Goal: Task Accomplishment & Management: Use online tool/utility

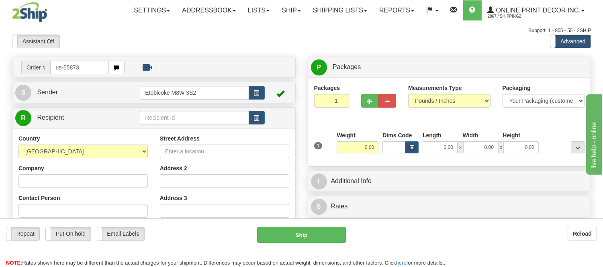
type input "us-55873"
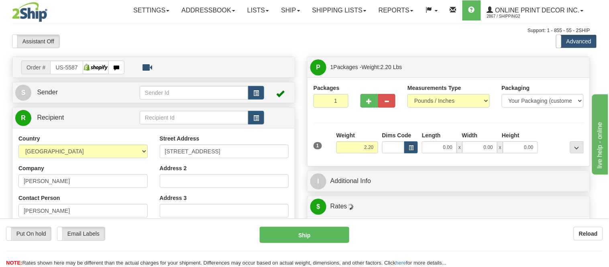
type input "ROYAL OAK"
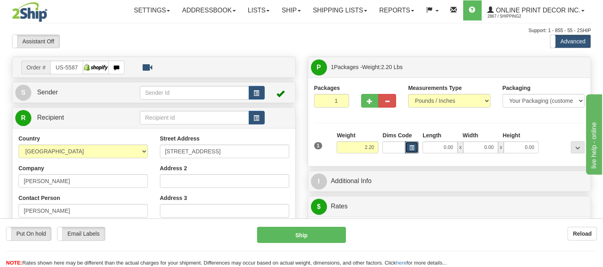
click at [416, 150] on button "button" at bounding box center [412, 147] width 14 height 12
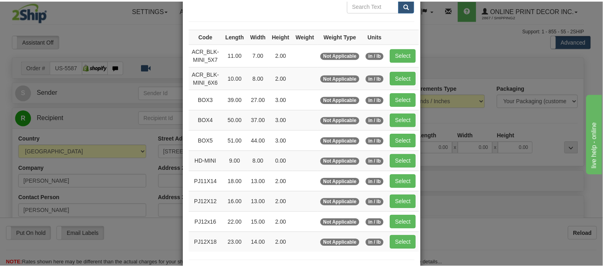
scroll to position [89, 0]
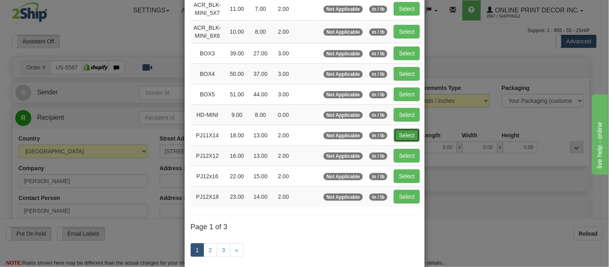
click at [398, 131] on button "Select" at bounding box center [407, 135] width 26 height 14
type input "PJ11X14"
type input "18.00"
type input "13.00"
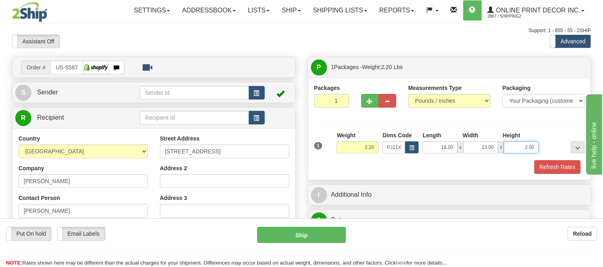
drag, startPoint x: 536, startPoint y: 147, endPoint x: 504, endPoint y: 142, distance: 32.1
click at [504, 142] on input "2.00" at bounding box center [521, 147] width 35 height 12
click button "Delete" at bounding box center [0, 0] width 0 height 0
type input "4.00"
click at [543, 165] on button "Refresh Rates" at bounding box center [557, 167] width 46 height 14
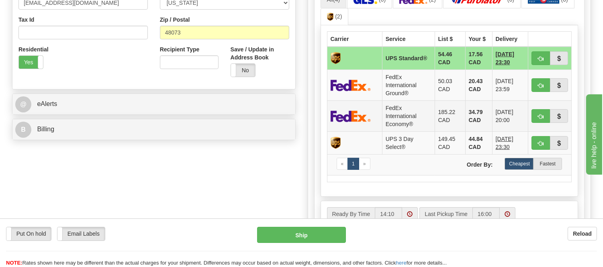
scroll to position [223, 0]
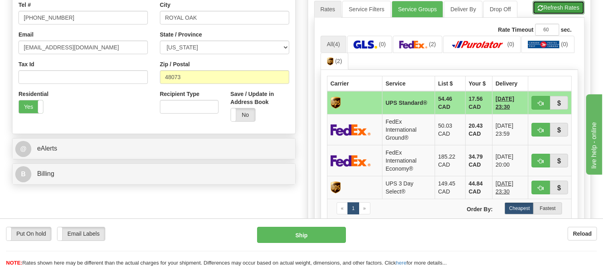
click at [548, 8] on button "Refresh Rates" at bounding box center [558, 8] width 52 height 14
click at [539, 128] on span "button" at bounding box center [541, 130] width 6 height 5
type input "92"
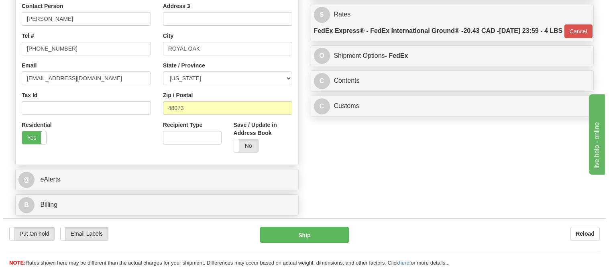
scroll to position [178, 0]
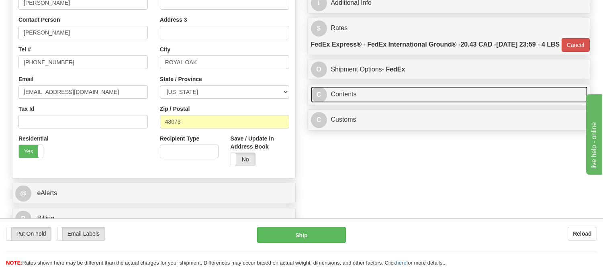
click at [413, 103] on link "C Contents" at bounding box center [449, 94] width 277 height 16
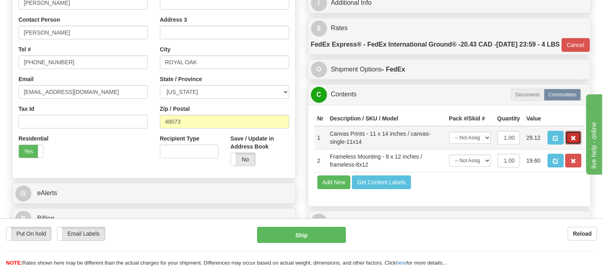
click at [568, 145] on button "button" at bounding box center [573, 138] width 16 height 14
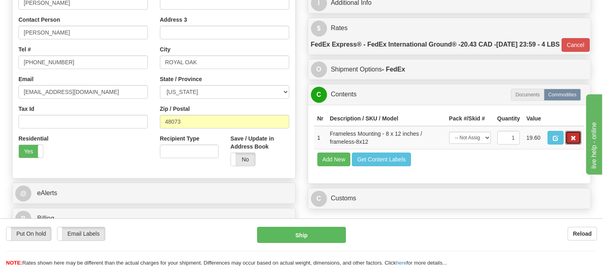
click at [568, 145] on button "button" at bounding box center [573, 138] width 16 height 14
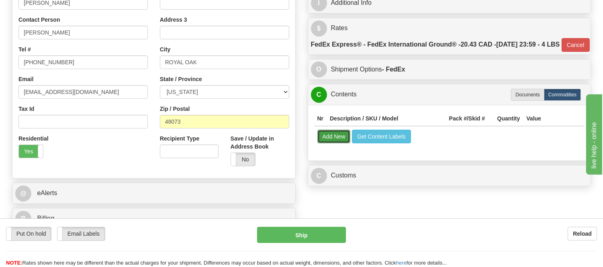
click at [322, 143] on button "Add New" at bounding box center [333, 137] width 33 height 14
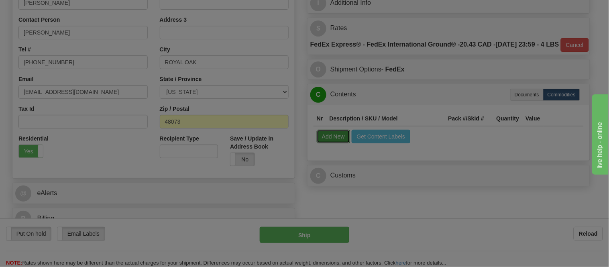
select select
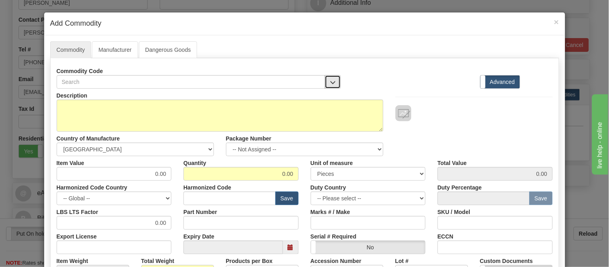
click at [330, 84] on span "button" at bounding box center [333, 82] width 6 height 5
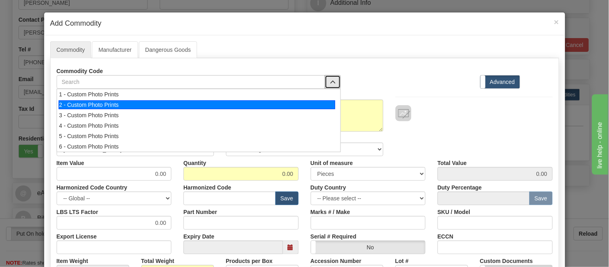
click at [325, 101] on div "2 - Custom Photo Prints" at bounding box center [197, 104] width 277 height 9
select select "1"
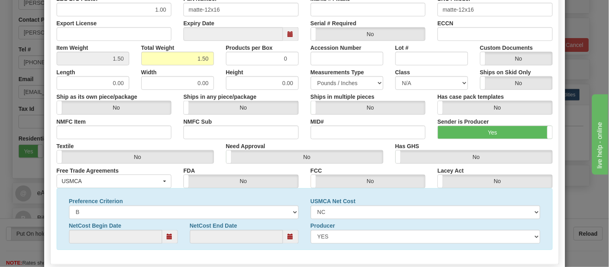
scroll to position [259, 0]
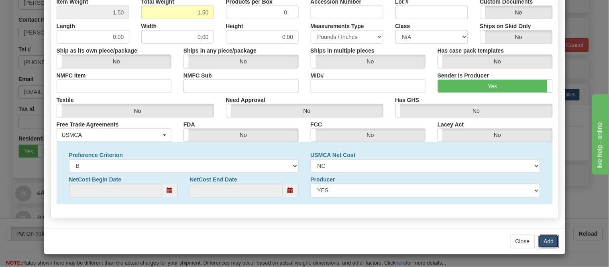
click at [539, 239] on button "Add" at bounding box center [549, 242] width 20 height 14
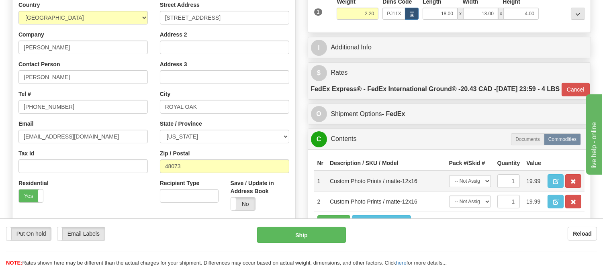
scroll to position [312, 0]
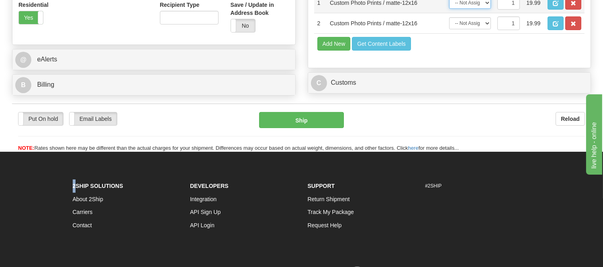
click at [482, 9] on select "-- Not Assigned -- Item 1" at bounding box center [470, 3] width 42 height 12
select select "0"
click at [449, 9] on select "-- Not Assigned -- Item 1" at bounding box center [470, 3] width 42 height 12
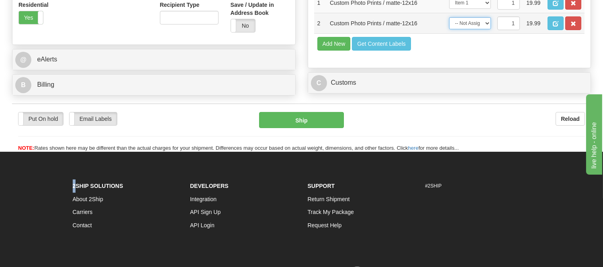
click at [471, 29] on select "-- Not Assigned -- Item 1" at bounding box center [470, 23] width 42 height 12
select select "0"
click at [449, 29] on select "-- Not Assigned -- Item 1" at bounding box center [470, 23] width 42 height 12
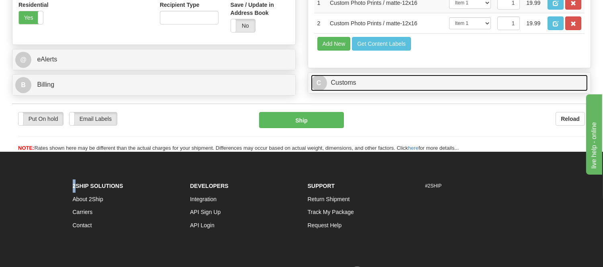
click at [408, 91] on link "C Customs" at bounding box center [449, 83] width 277 height 16
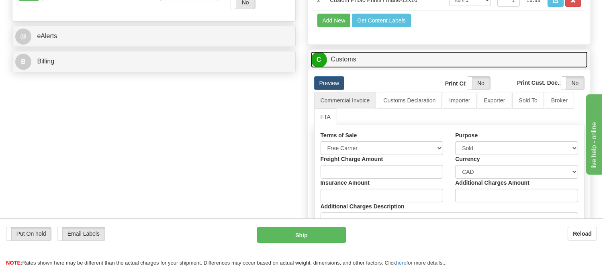
scroll to position [357, 0]
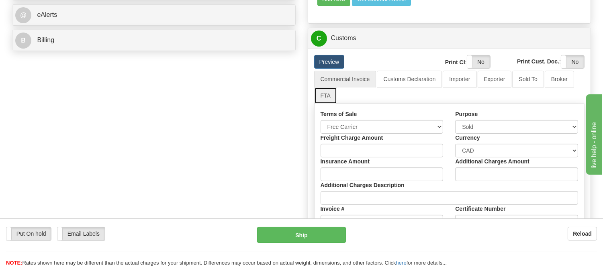
click at [325, 104] on link "FTA" at bounding box center [325, 95] width 23 height 17
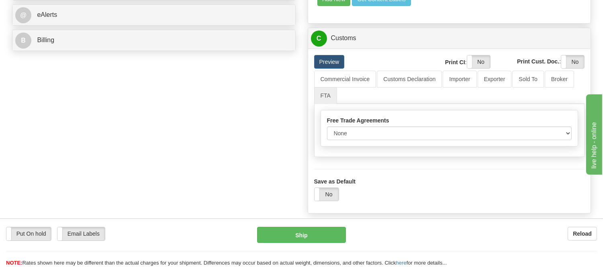
click at [310, 137] on div "Preview Print CI : Yes No Print Cust. Doc. : Yes No Commercial Invoice Customs …" at bounding box center [449, 131] width 283 height 165
click at [327, 104] on link "FTA" at bounding box center [325, 95] width 23 height 17
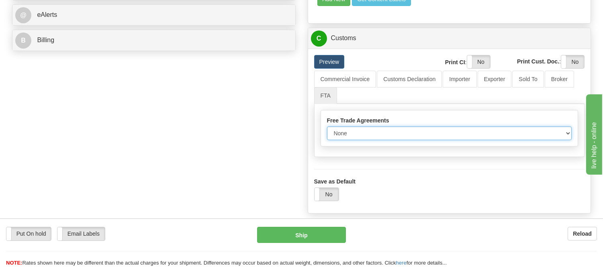
click at [385, 140] on select "None Other USMCA CETA CUKTCA" at bounding box center [449, 133] width 245 height 14
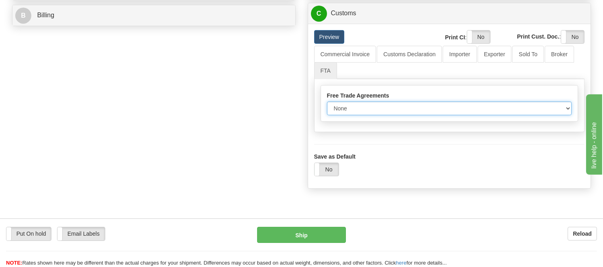
scroll to position [402, 0]
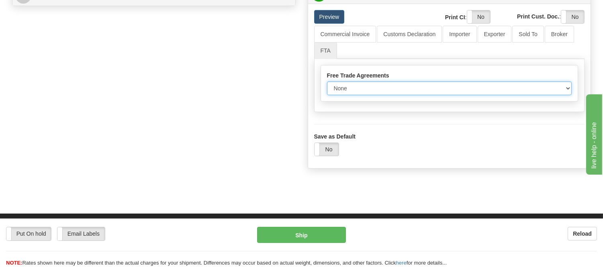
click at [371, 95] on select "None Other USMCA CETA CUKTCA" at bounding box center [449, 89] width 245 height 14
select select "1"
click at [327, 95] on select "None Other USMCA CETA CUKTCA" at bounding box center [449, 89] width 245 height 14
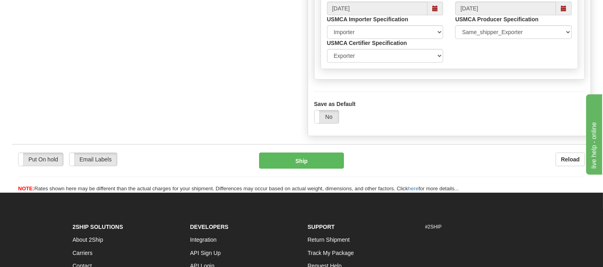
scroll to position [535, 0]
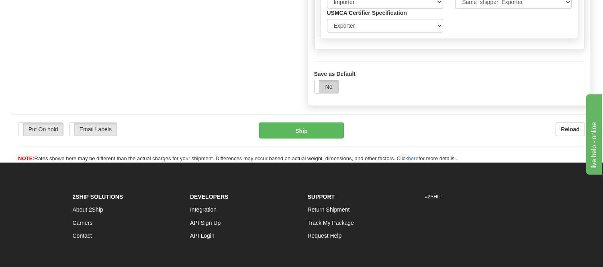
click at [331, 93] on label "No" at bounding box center [326, 86] width 24 height 13
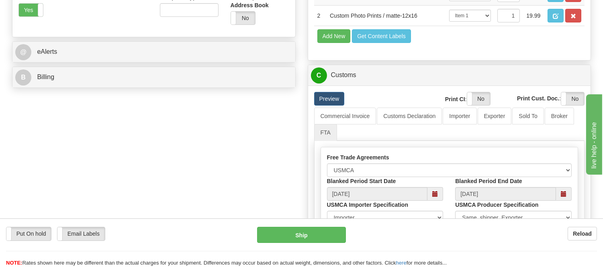
scroll to position [312, 0]
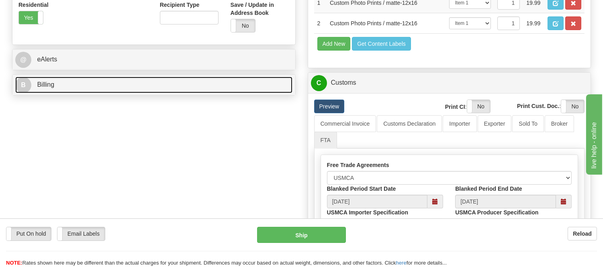
click at [77, 89] on link "B Billing" at bounding box center [153, 85] width 277 height 16
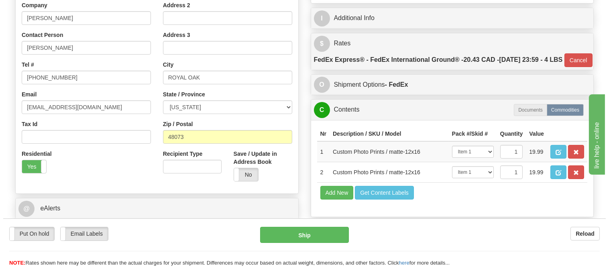
scroll to position [89, 0]
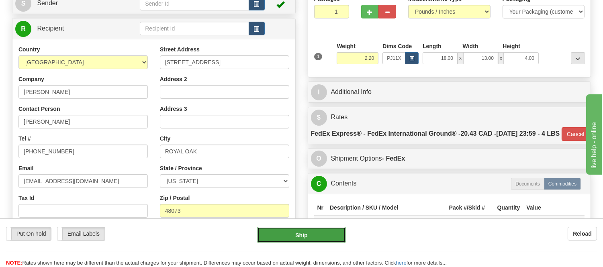
click at [298, 236] on button "Ship" at bounding box center [301, 235] width 88 height 16
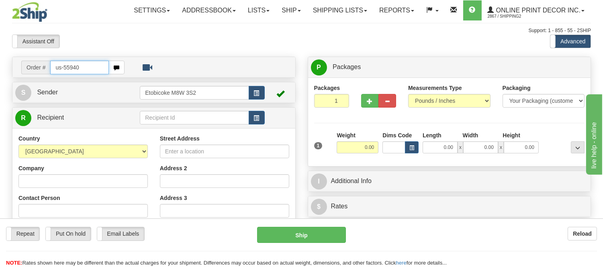
type input "us-55940"
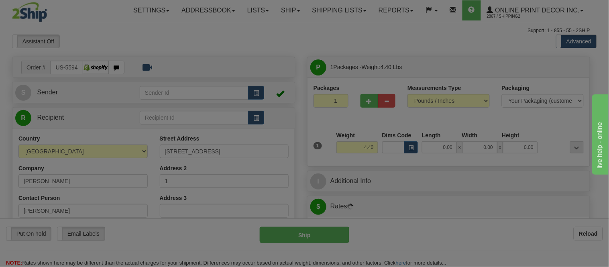
type input "AUSTIN"
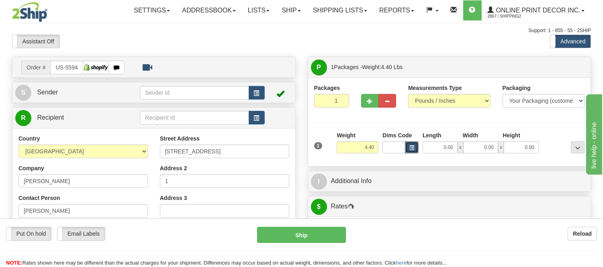
click at [414, 150] on button "button" at bounding box center [412, 147] width 14 height 12
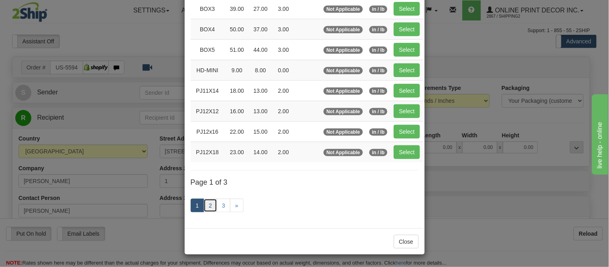
click at [208, 206] on link "2" at bounding box center [211, 206] width 14 height 14
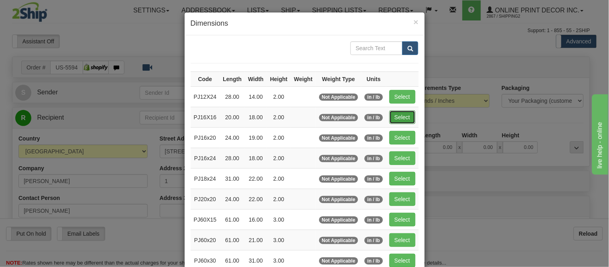
click at [402, 116] on button "Select" at bounding box center [402, 117] width 26 height 14
type input "PJ16X16"
type input "20.00"
type input "18.00"
type input "2.00"
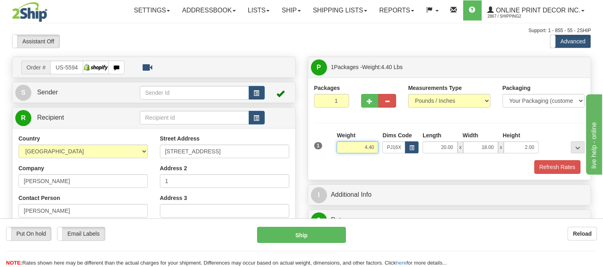
drag, startPoint x: 376, startPoint y: 146, endPoint x: 342, endPoint y: 150, distance: 34.0
click at [342, 150] on input "4.40" at bounding box center [357, 147] width 42 height 12
type input "2.98"
drag, startPoint x: 536, startPoint y: 150, endPoint x: 515, endPoint y: 149, distance: 21.3
click at [515, 149] on input "2.00" at bounding box center [521, 147] width 35 height 12
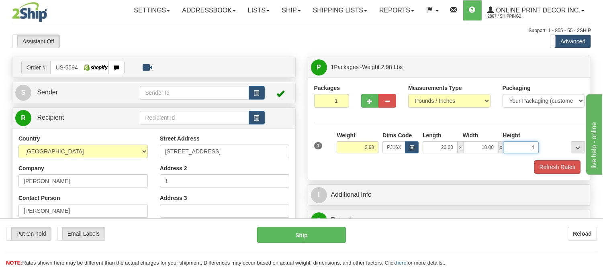
click button "Delete" at bounding box center [0, 0] width 0 height 0
type input "4.00"
click at [367, 99] on span "button" at bounding box center [370, 101] width 6 height 5
radio input "true"
type input "2"
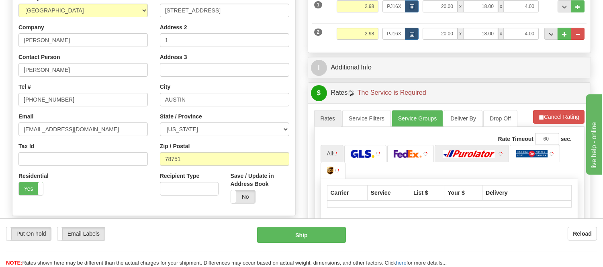
scroll to position [89, 0]
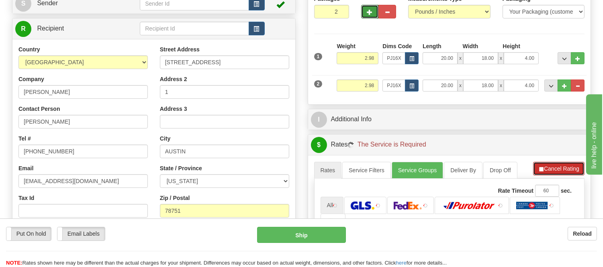
click at [536, 165] on button "Cancel Rating" at bounding box center [558, 169] width 51 height 14
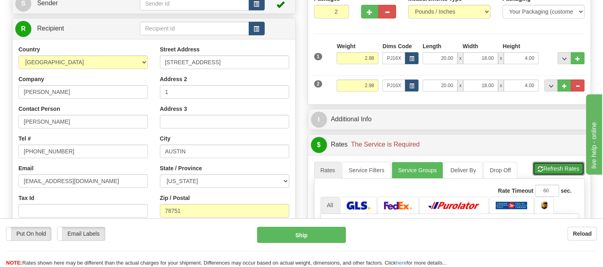
click at [536, 165] on button "Refresh Rates" at bounding box center [558, 169] width 52 height 14
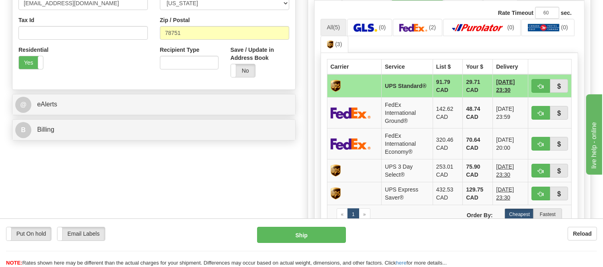
scroll to position [267, 0]
click at [538, 111] on span "button" at bounding box center [541, 112] width 6 height 5
type input "92"
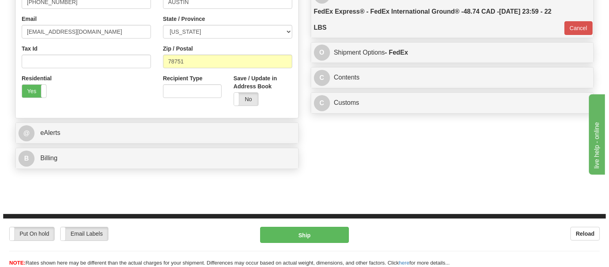
scroll to position [223, 0]
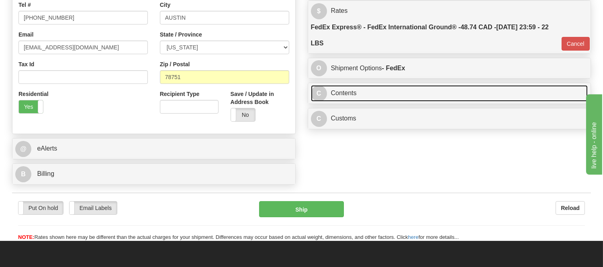
click at [371, 96] on link "C Contents" at bounding box center [449, 93] width 277 height 16
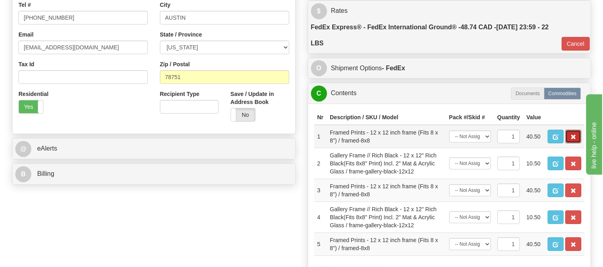
click at [576, 143] on button "button" at bounding box center [573, 137] width 16 height 14
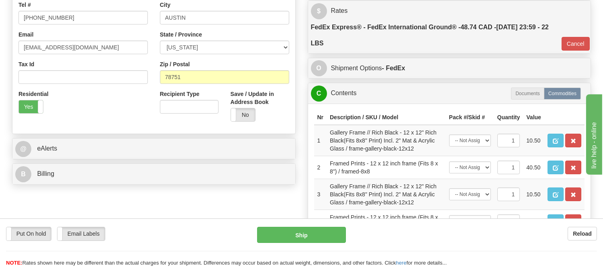
click at [576, 147] on button "button" at bounding box center [573, 141] width 16 height 14
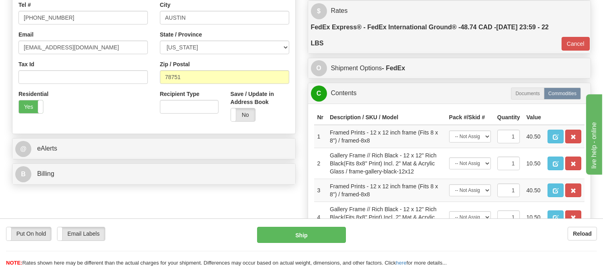
click at [576, 143] on button "button" at bounding box center [573, 137] width 16 height 14
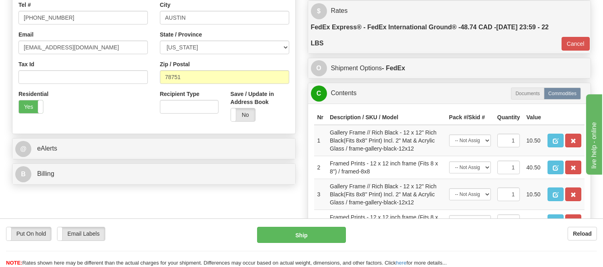
click at [576, 147] on button "button" at bounding box center [573, 141] width 16 height 14
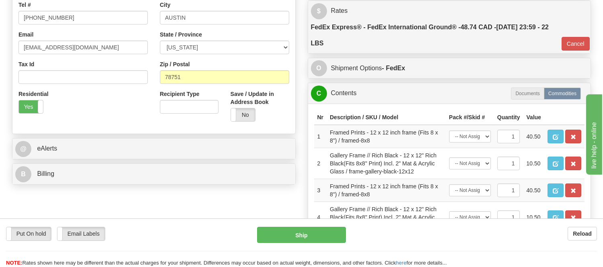
click at [576, 143] on button "button" at bounding box center [573, 137] width 16 height 14
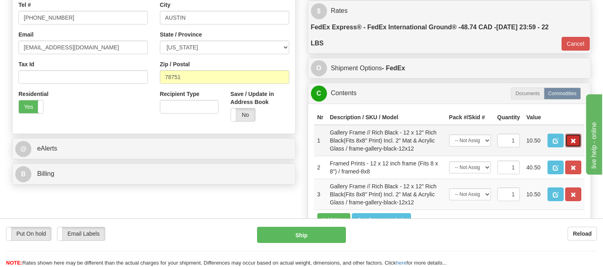
click at [575, 147] on button "button" at bounding box center [573, 141] width 16 height 14
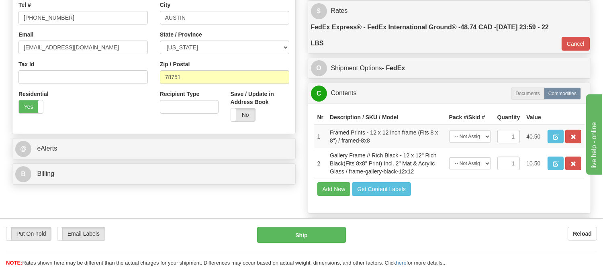
click at [575, 140] on span "button" at bounding box center [573, 137] width 6 height 5
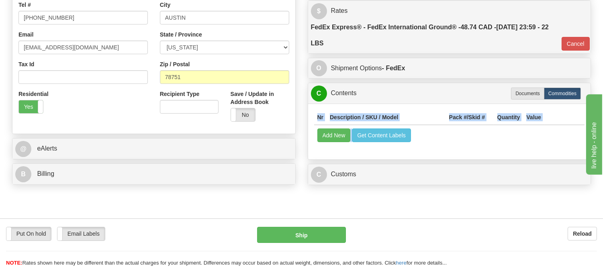
click at [575, 150] on div "Nr Description / SKU / Model Pack #/Skid # Quantity Value Add New Get Content L…" at bounding box center [449, 132] width 283 height 56
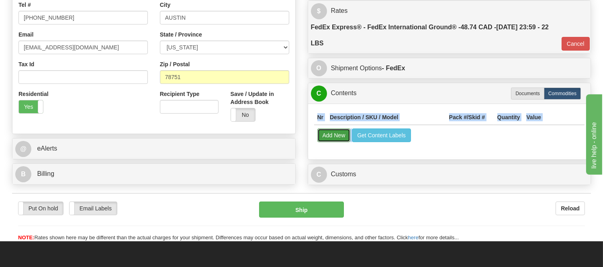
click at [322, 138] on button "Add New" at bounding box center [333, 135] width 33 height 14
select select
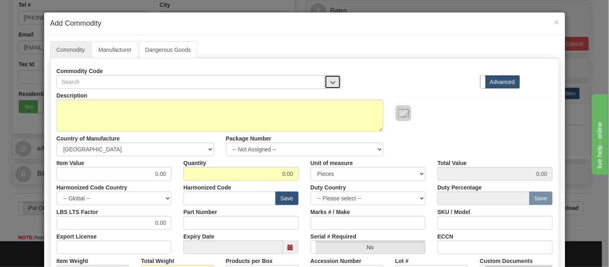
click at [330, 84] on span "button" at bounding box center [333, 82] width 6 height 5
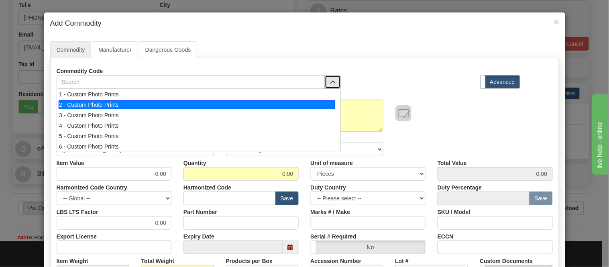
click at [316, 103] on div "2 - Custom Photo Prints" at bounding box center [197, 104] width 277 height 9
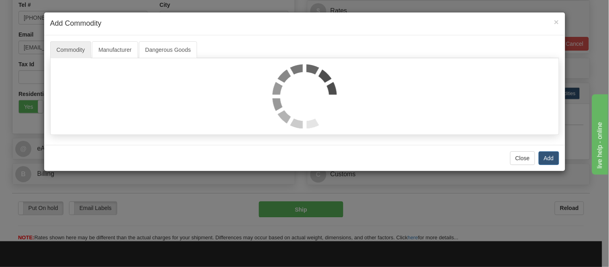
click at [316, 103] on img at bounding box center [305, 96] width 64 height 64
select select "1"
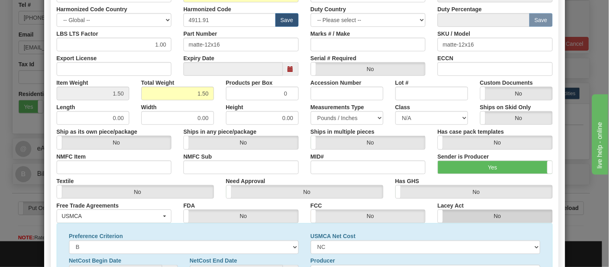
scroll to position [259, 0]
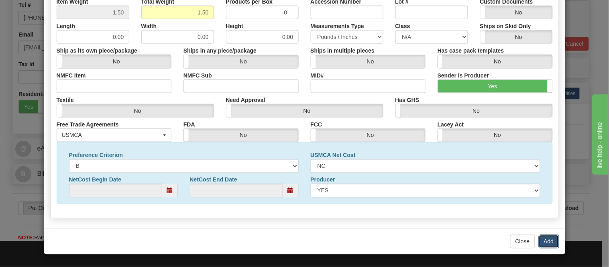
click at [544, 240] on button "Add" at bounding box center [549, 242] width 20 height 14
click at [544, 240] on div "× Add Commodity Commodity Manufacturer Dangerous Goods Commodity Code 2 Standar…" at bounding box center [304, 133] width 609 height 267
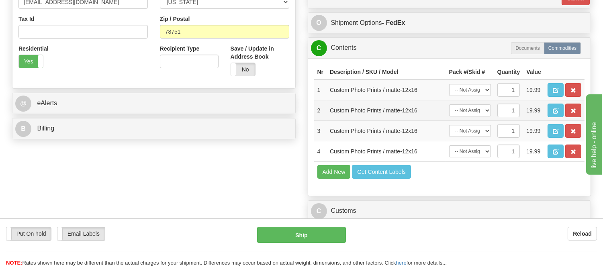
scroll to position [267, 0]
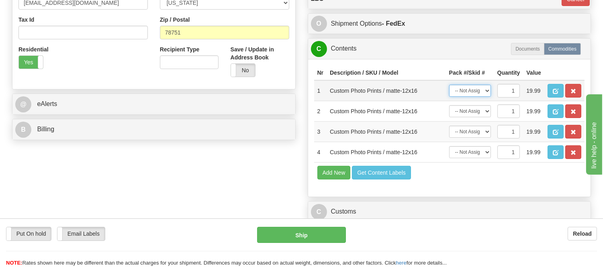
click at [490, 97] on select "-- Not Assigned -- Item 1 Item 2" at bounding box center [470, 91] width 42 height 12
select select "0"
click at [449, 93] on select "-- Not Assigned -- Item 1 Item 2" at bounding box center [470, 91] width 42 height 12
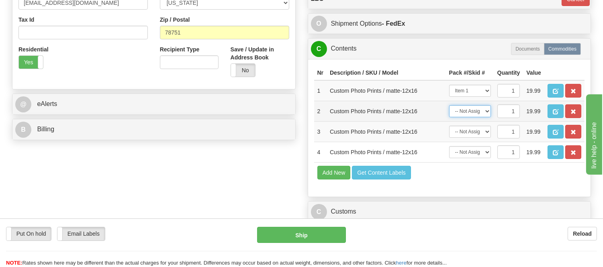
click at [480, 117] on select "-- Not Assigned -- Item 1 Item 2" at bounding box center [470, 111] width 42 height 12
select select "0"
click at [449, 117] on select "-- Not Assigned -- Item 1 Item 2" at bounding box center [470, 111] width 42 height 12
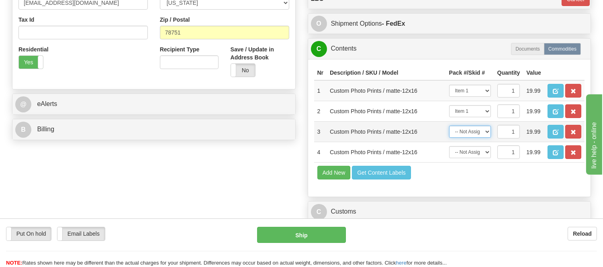
click at [480, 138] on select "-- Not Assigned -- Item 1 Item 2" at bounding box center [470, 132] width 42 height 12
select select "0"
click at [449, 138] on select "-- Not Assigned -- Item 1 Item 2" at bounding box center [470, 132] width 42 height 12
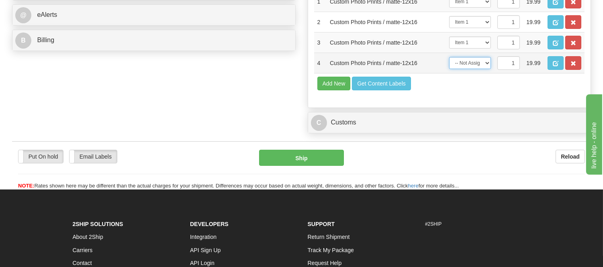
click at [478, 69] on select "-- Not Assigned -- Item 1 Item 2" at bounding box center [470, 63] width 42 height 12
select select "0"
click at [449, 69] on select "-- Not Assigned -- Item 1 Item 2" at bounding box center [470, 63] width 42 height 12
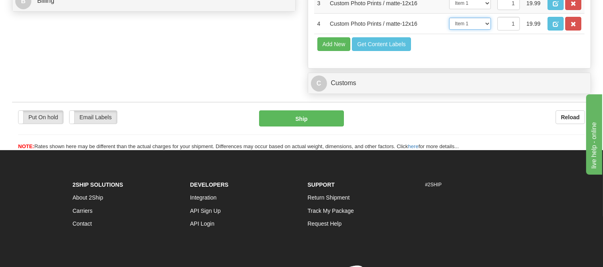
scroll to position [446, 0]
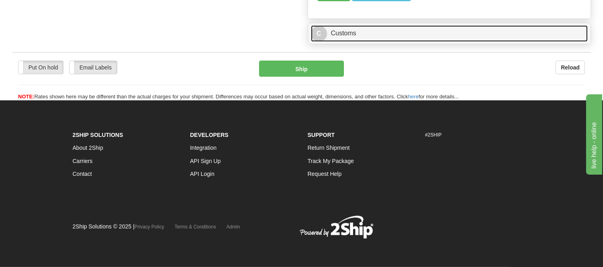
click at [400, 42] on link "C Customs" at bounding box center [449, 33] width 277 height 16
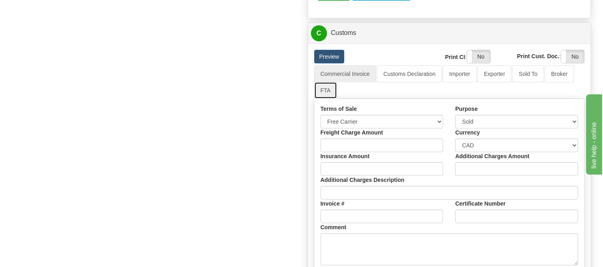
click at [327, 99] on link "FTA" at bounding box center [325, 90] width 23 height 17
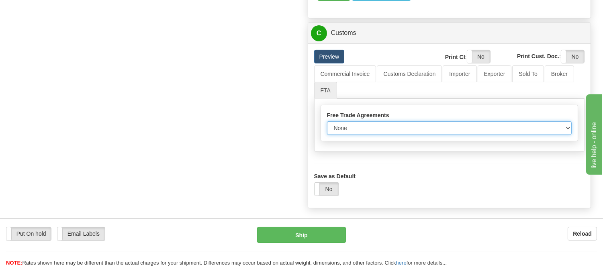
click at [354, 135] on select "None Other USMCA CETA CUKTCA" at bounding box center [449, 128] width 245 height 14
select select "1"
click at [327, 135] on select "None Other USMCA CETA CUKTCA" at bounding box center [449, 128] width 245 height 14
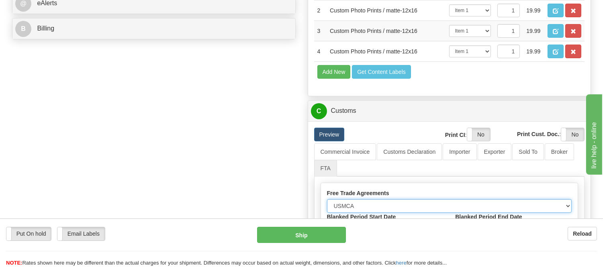
scroll to position [312, 0]
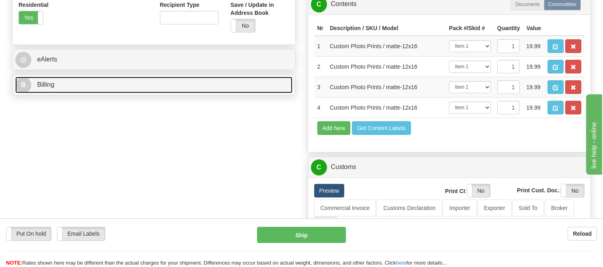
click at [66, 79] on link "B Billing" at bounding box center [153, 85] width 277 height 16
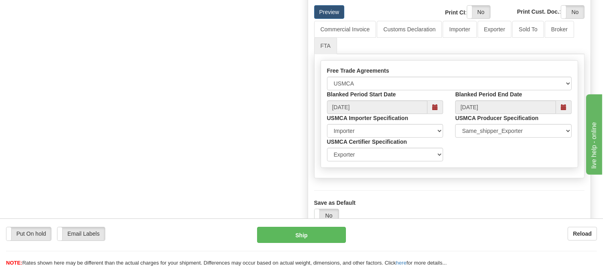
scroll to position [535, 0]
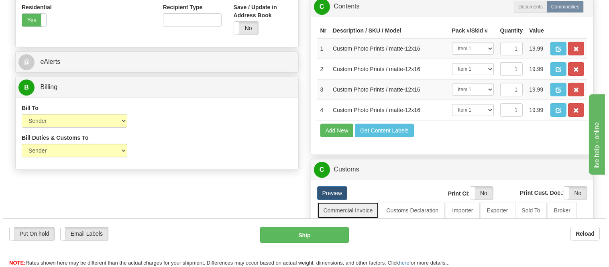
scroll to position [312, 0]
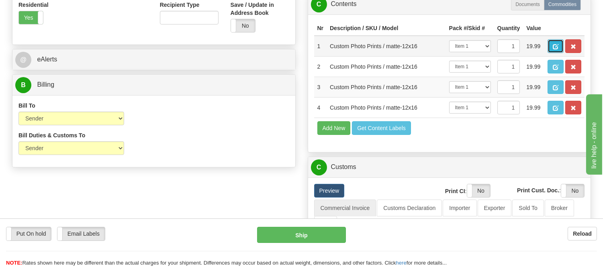
click at [558, 47] on span "button" at bounding box center [555, 46] width 6 height 5
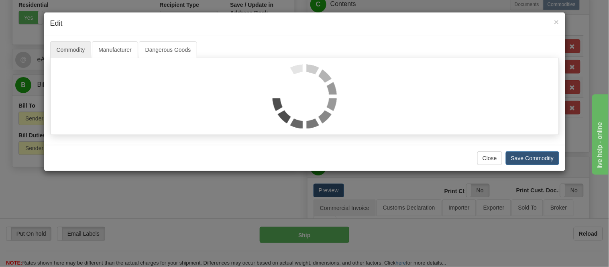
select select "1"
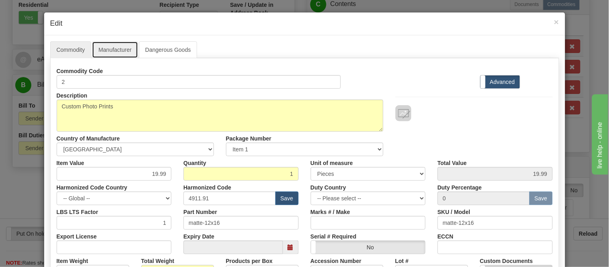
click at [94, 47] on link "Manufacturer" at bounding box center [115, 49] width 46 height 17
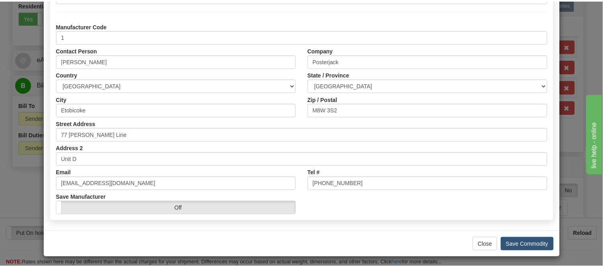
scroll to position [101, 0]
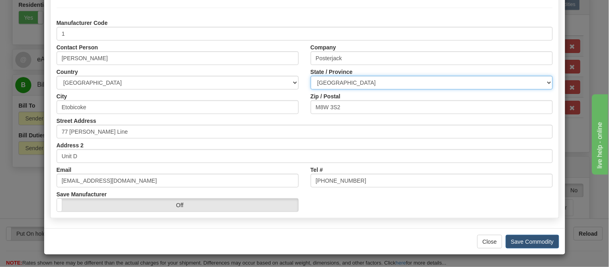
click at [412, 81] on select "[GEOGRAPHIC_DATA] [GEOGRAPHIC_DATA] [GEOGRAPHIC_DATA] [GEOGRAPHIC_DATA] [GEOGRA…" at bounding box center [432, 83] width 242 height 14
select select "ON"
click at [311, 76] on select "[GEOGRAPHIC_DATA] [GEOGRAPHIC_DATA] [GEOGRAPHIC_DATA] [GEOGRAPHIC_DATA] [GEOGRA…" at bounding box center [432, 83] width 242 height 14
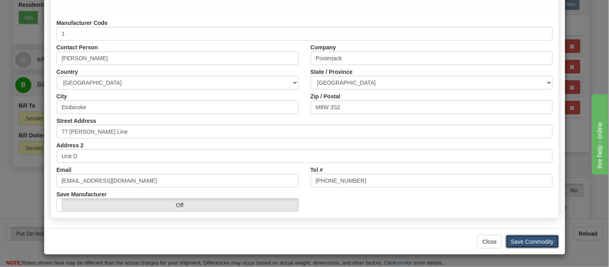
click at [538, 239] on button "Save Commodity" at bounding box center [532, 242] width 53 height 14
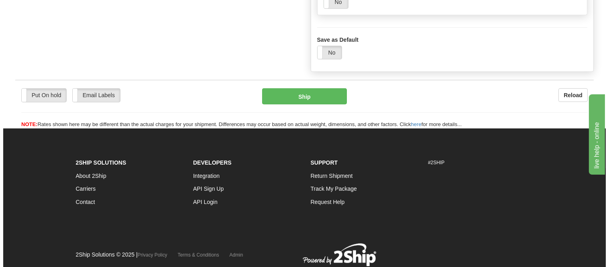
scroll to position [835, 0]
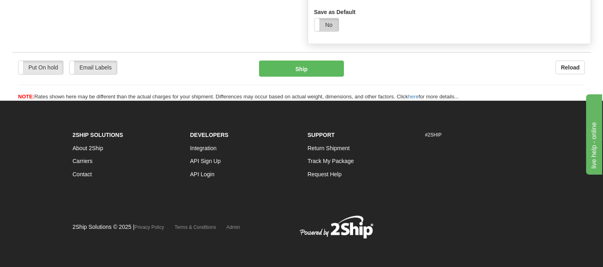
click at [323, 24] on label "No" at bounding box center [326, 24] width 24 height 13
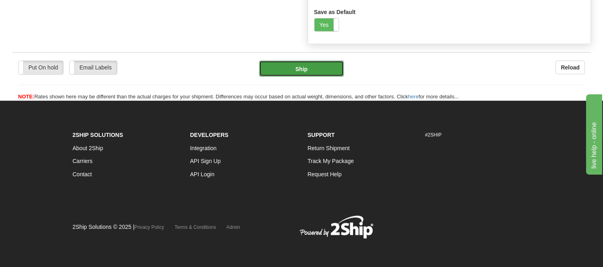
click at [318, 67] on button "Ship" at bounding box center [301, 69] width 84 height 16
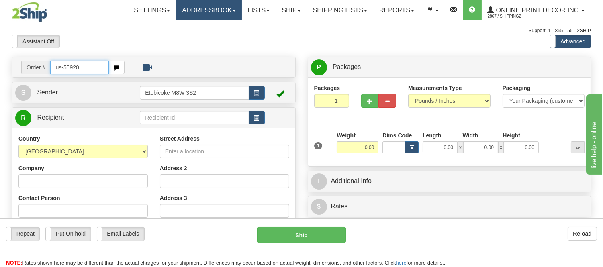
type input "us-55920"
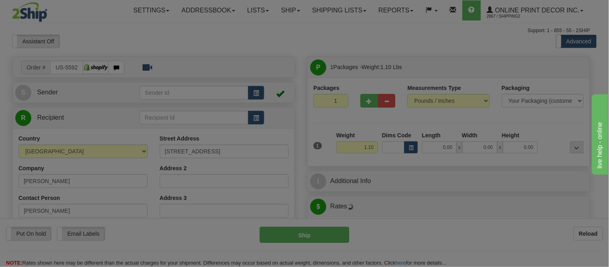
type input "SCOTLAND NECK"
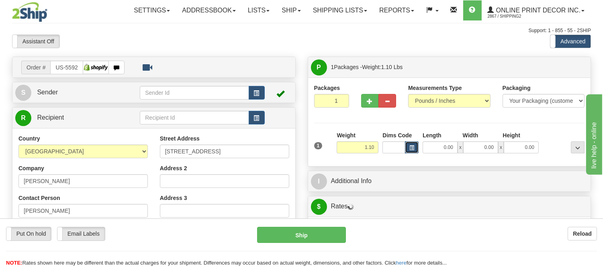
click at [408, 149] on button "button" at bounding box center [412, 147] width 14 height 12
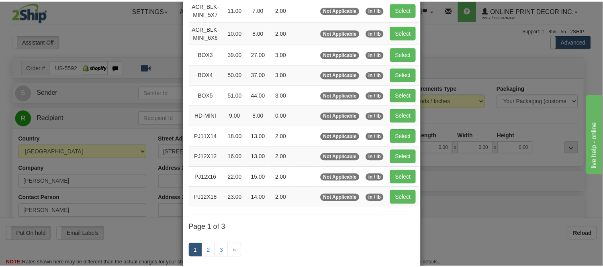
scroll to position [89, 0]
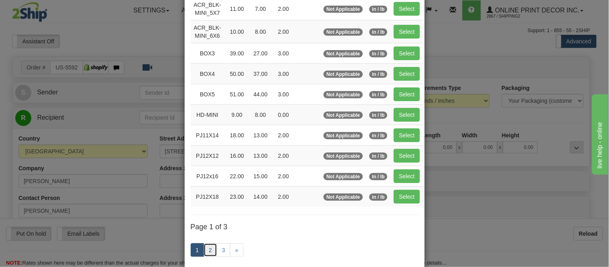
click at [209, 251] on link "2" at bounding box center [211, 250] width 14 height 14
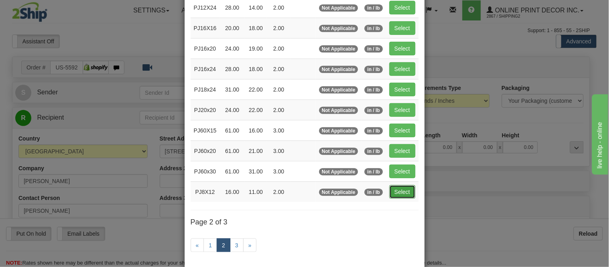
click at [395, 198] on button "Select" at bounding box center [402, 192] width 26 height 14
type input "PJ8X12"
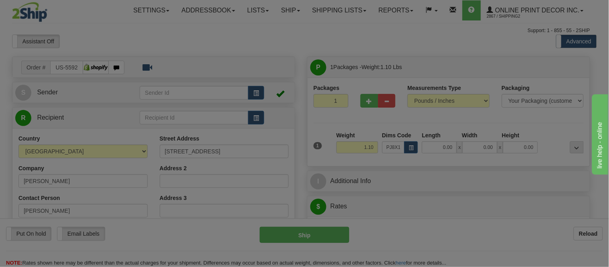
type input "16.00"
type input "11.00"
type input "2.00"
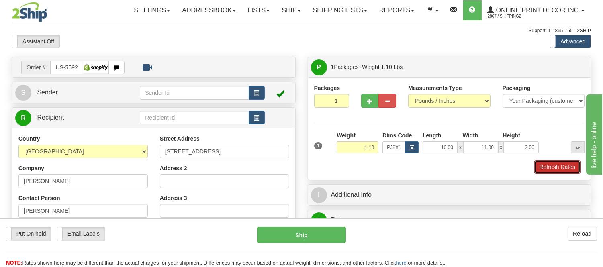
click at [548, 166] on button "Refresh Rates" at bounding box center [557, 167] width 46 height 14
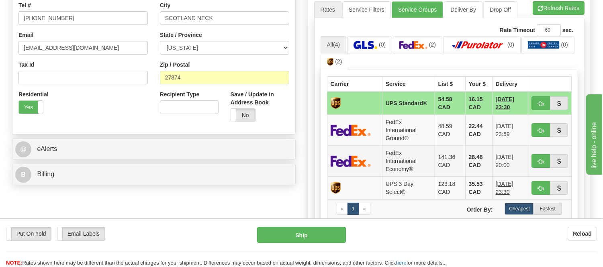
scroll to position [223, 0]
click at [535, 128] on button "button" at bounding box center [540, 130] width 18 height 14
type input "92"
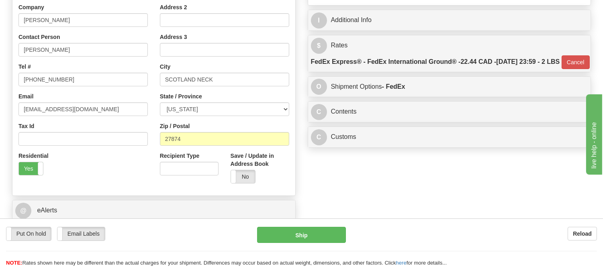
scroll to position [134, 0]
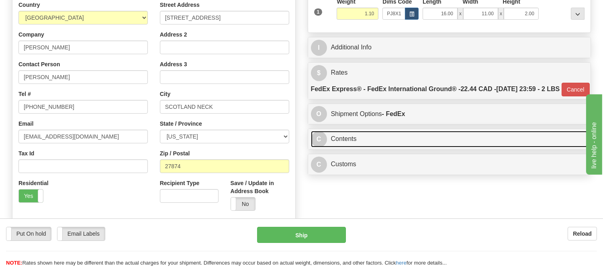
click at [383, 147] on link "C Contents" at bounding box center [449, 139] width 277 height 16
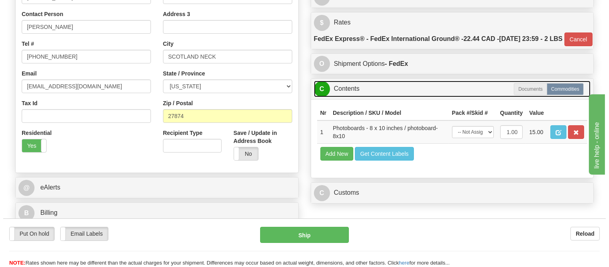
scroll to position [267, 0]
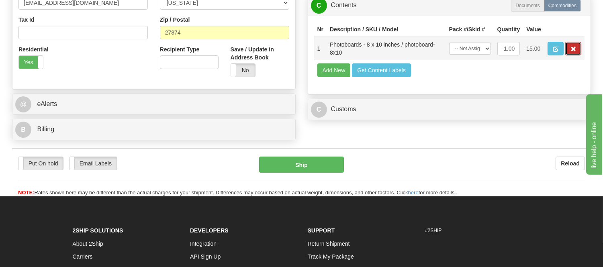
click at [579, 55] on button "button" at bounding box center [573, 49] width 16 height 14
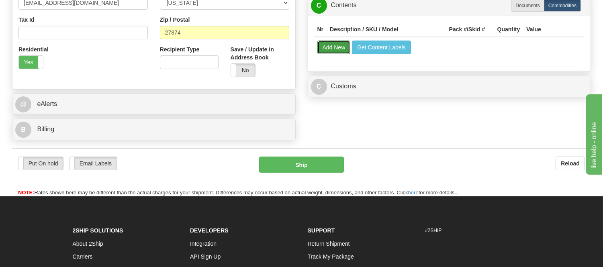
click at [329, 54] on button "Add New" at bounding box center [333, 48] width 33 height 14
select select
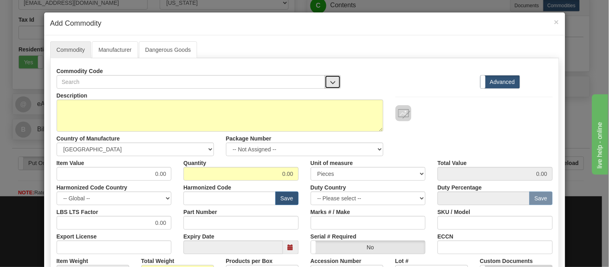
click at [332, 80] on span "button" at bounding box center [333, 82] width 6 height 5
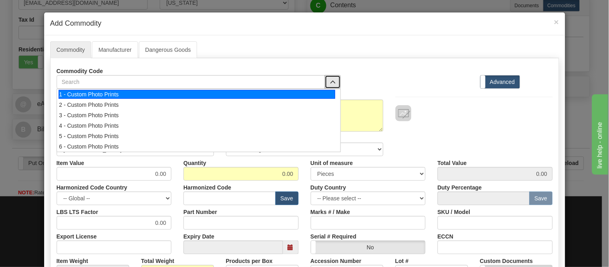
click at [328, 91] on div "1 - Custom Photo Prints" at bounding box center [197, 94] width 277 height 9
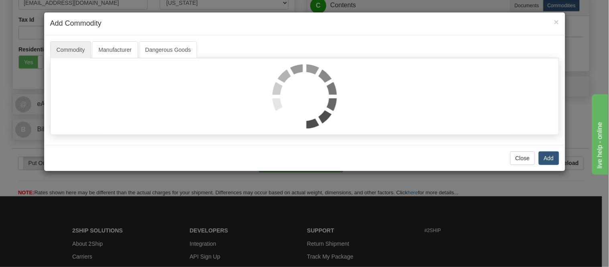
select select "1"
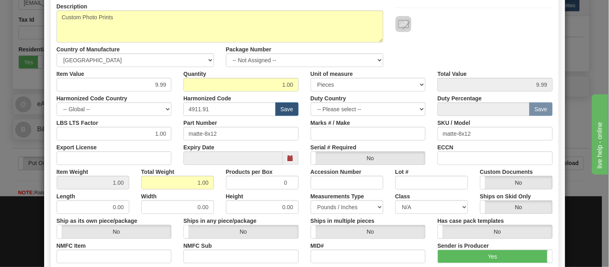
scroll to position [45, 0]
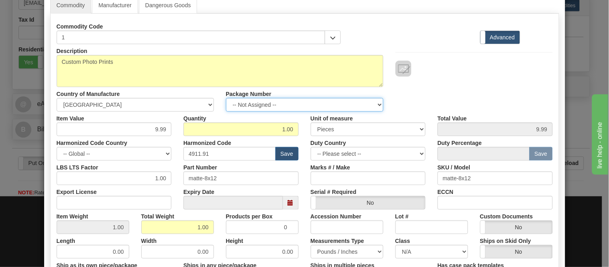
click at [266, 105] on select "-- Not Assigned -- Item 1" at bounding box center [304, 105] width 157 height 14
select select "0"
click at [226, 98] on select "-- Not Assigned -- Item 1" at bounding box center [304, 105] width 157 height 14
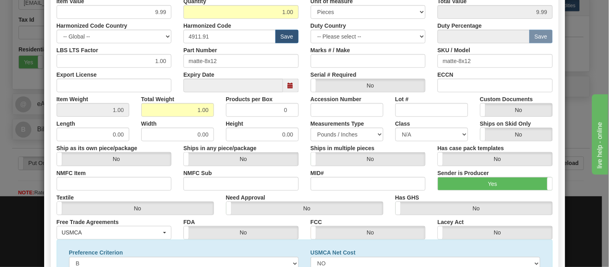
scroll to position [37, 0]
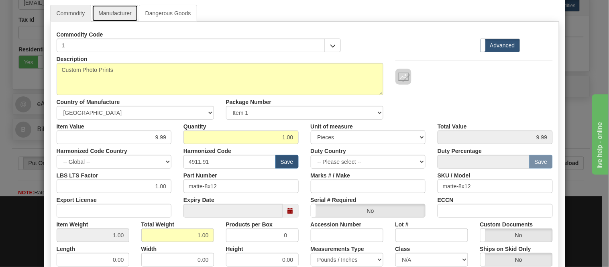
click at [120, 10] on link "Manufacturer" at bounding box center [115, 13] width 46 height 17
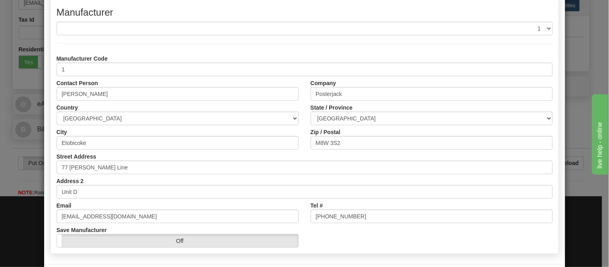
scroll to position [101, 0]
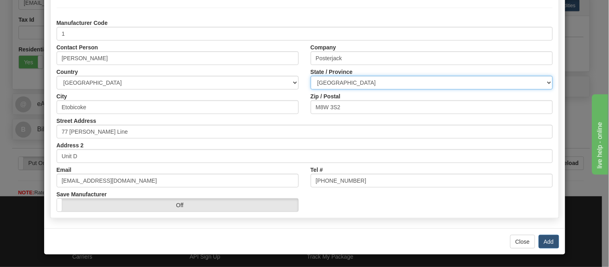
click at [344, 79] on select "[GEOGRAPHIC_DATA] [GEOGRAPHIC_DATA] [GEOGRAPHIC_DATA] [GEOGRAPHIC_DATA] [GEOGRA…" at bounding box center [432, 83] width 242 height 14
select select "ON"
click at [311, 76] on select "[GEOGRAPHIC_DATA] [GEOGRAPHIC_DATA] [GEOGRAPHIC_DATA] [GEOGRAPHIC_DATA] [GEOGRA…" at bounding box center [432, 83] width 242 height 14
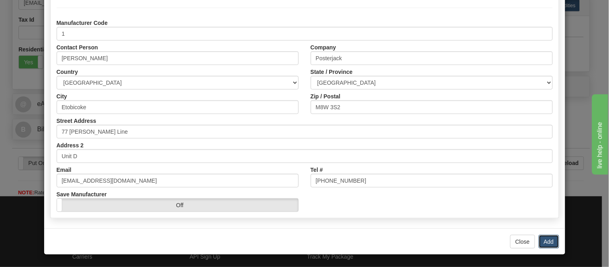
click at [548, 240] on button "Add" at bounding box center [549, 242] width 20 height 14
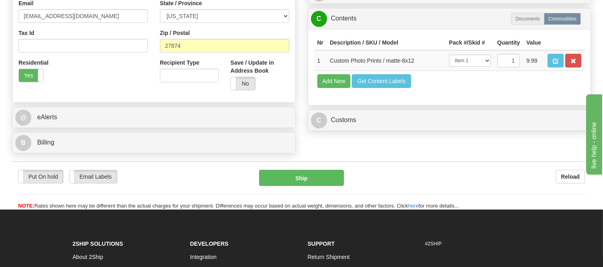
scroll to position [312, 0]
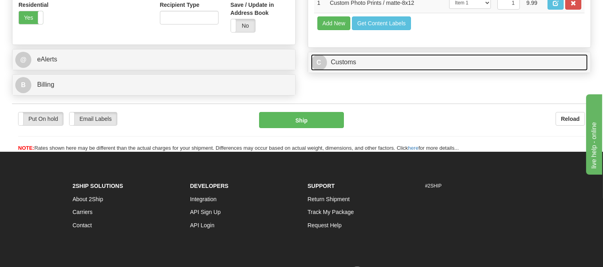
click at [347, 71] on link "C Customs" at bounding box center [449, 62] width 277 height 16
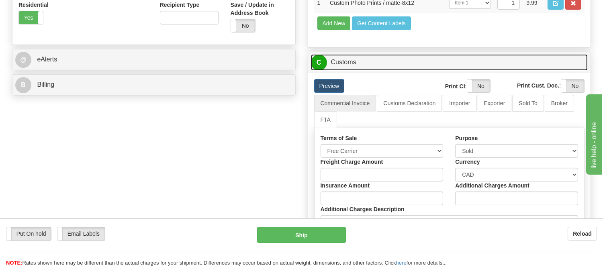
scroll to position [402, 0]
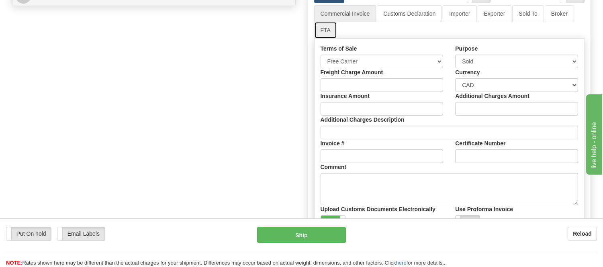
click at [324, 39] on link "FTA" at bounding box center [325, 30] width 23 height 17
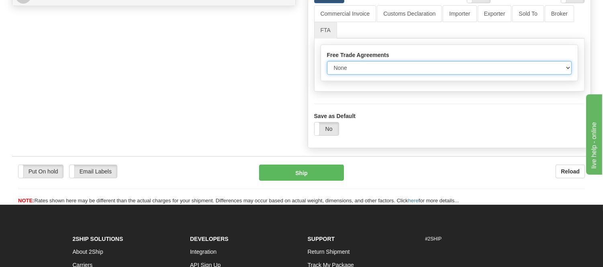
click at [343, 75] on select "None Other USMCA CETA CUKTCA" at bounding box center [449, 68] width 245 height 14
select select "1"
click at [327, 75] on select "None Other USMCA CETA CUKTCA" at bounding box center [449, 68] width 245 height 14
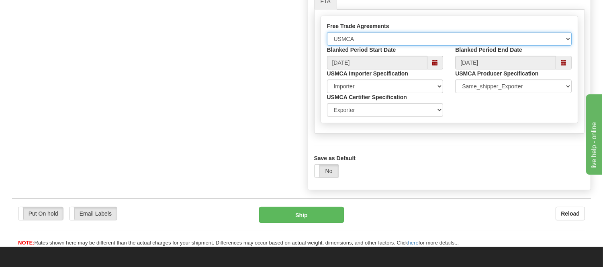
scroll to position [491, 0]
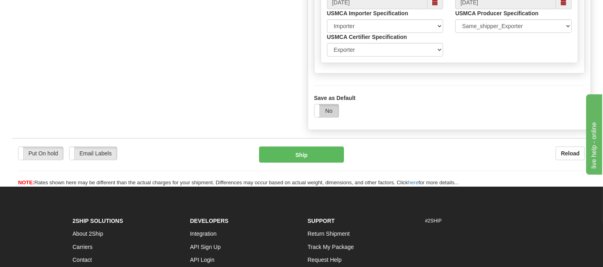
click at [321, 117] on label "No" at bounding box center [326, 110] width 24 height 13
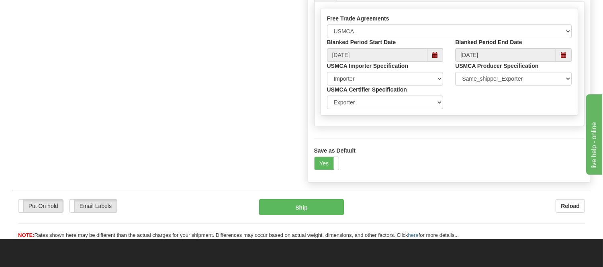
scroll to position [357, 0]
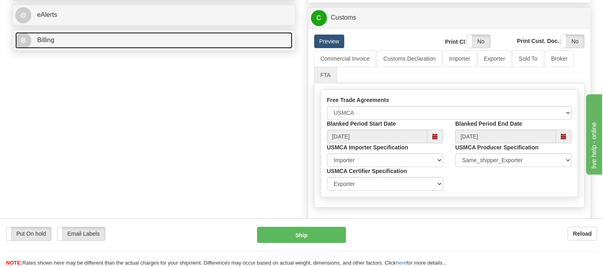
click at [123, 35] on link "B Billing" at bounding box center [153, 40] width 277 height 16
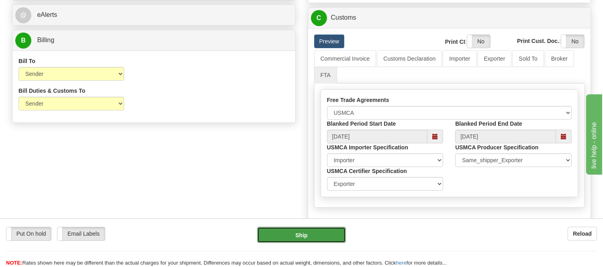
click at [323, 230] on button "Ship" at bounding box center [301, 235] width 88 height 16
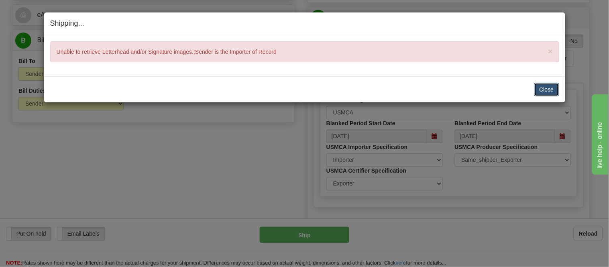
click at [542, 90] on button "Close" at bounding box center [546, 90] width 25 height 14
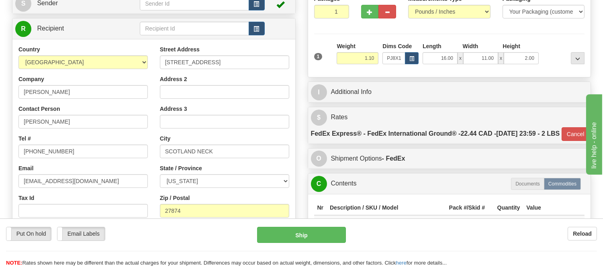
scroll to position [134, 0]
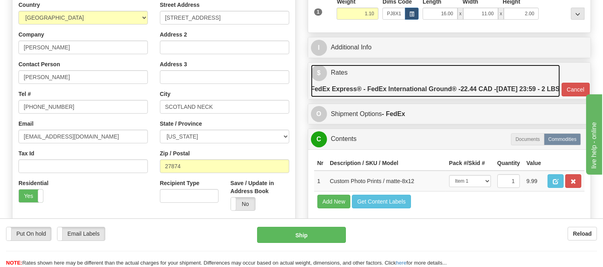
click at [469, 97] on label "FedEx Express® - FedEx International Ground® - 22.44 CAD - 09/10/2025 23:59 - 2…" at bounding box center [435, 89] width 249 height 16
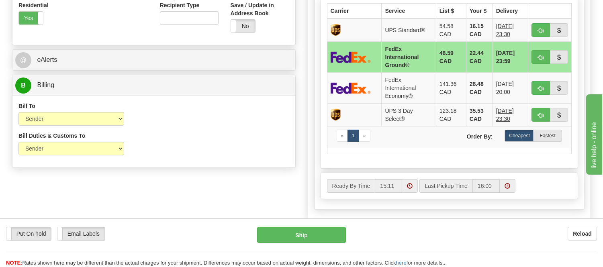
scroll to position [312, 0]
click at [532, 63] on button "button" at bounding box center [540, 57] width 18 height 14
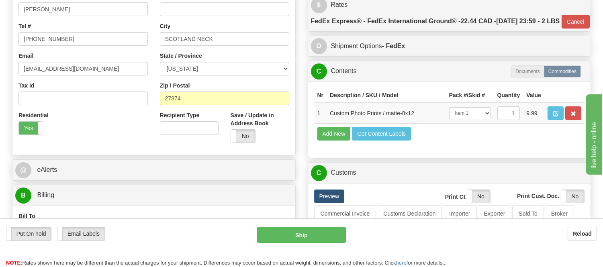
scroll to position [178, 0]
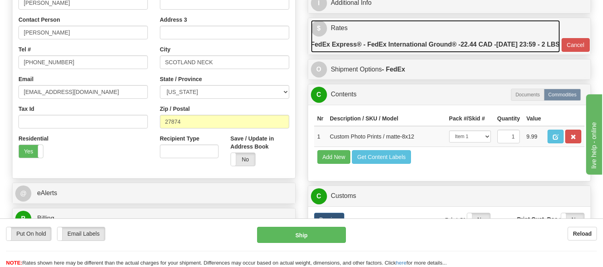
click at [438, 53] on label "FedEx Express® - FedEx International Ground® - 22.44 CAD - 09/10/2025 23:59 - 2…" at bounding box center [435, 45] width 249 height 16
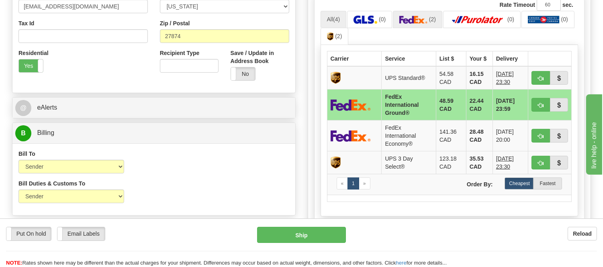
scroll to position [267, 0]
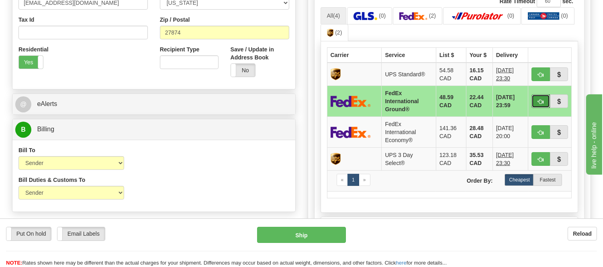
click at [538, 108] on button "button" at bounding box center [540, 101] width 18 height 14
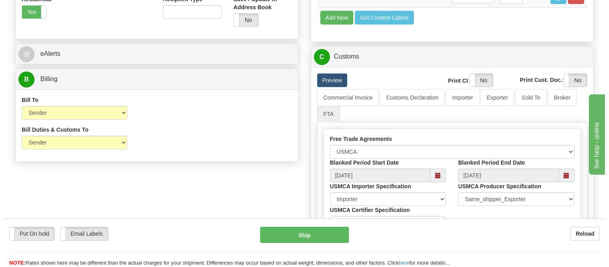
scroll to position [357, 0]
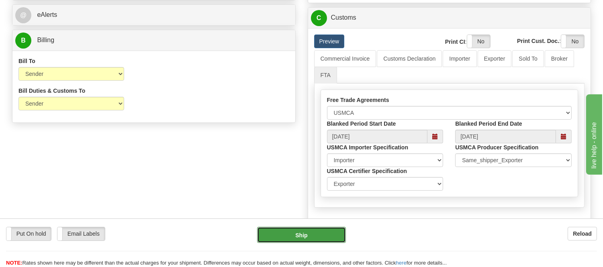
click at [279, 236] on button "Ship" at bounding box center [301, 235] width 88 height 16
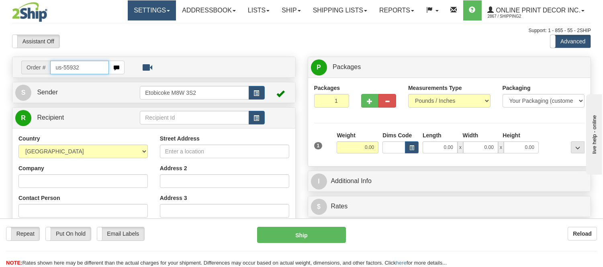
type input "us-55932"
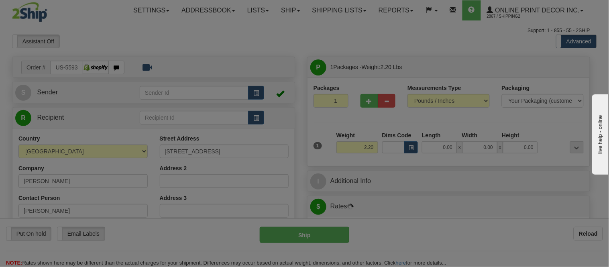
type input "[GEOGRAPHIC_DATA]"
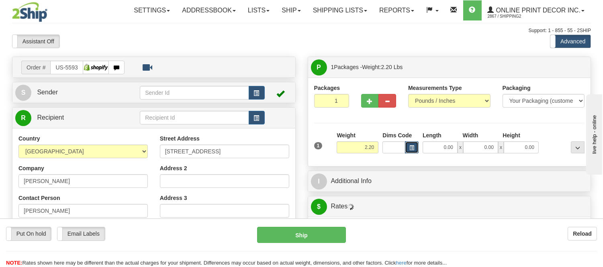
click at [411, 145] on button "button" at bounding box center [412, 147] width 14 height 12
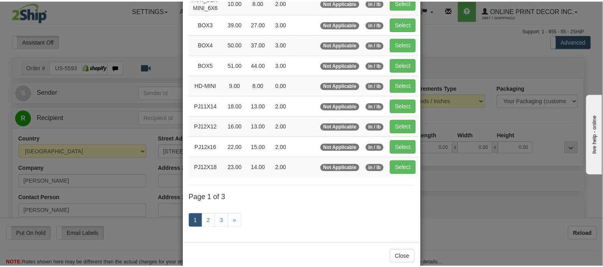
scroll to position [134, 0]
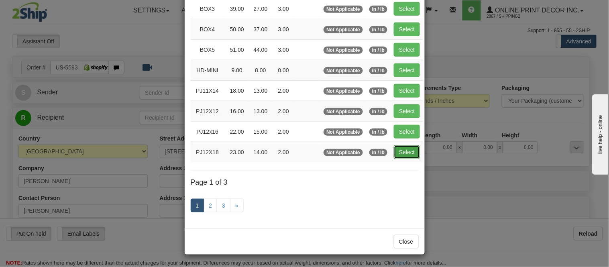
click at [411, 150] on button "Select" at bounding box center [407, 152] width 26 height 14
type input "PJ12X18"
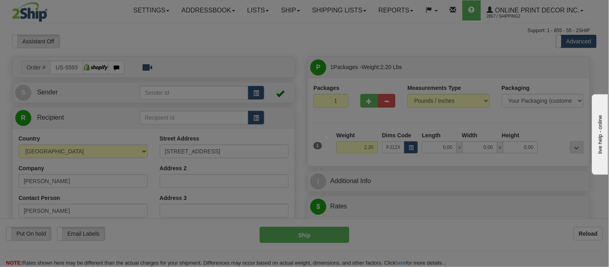
type input "23.00"
type input "14.00"
type input "2.00"
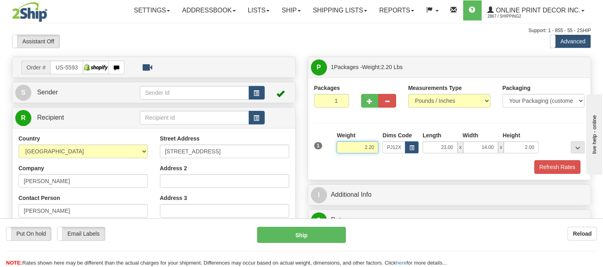
drag, startPoint x: 375, startPoint y: 145, endPoint x: 331, endPoint y: 146, distance: 44.6
click at [331, 146] on div "1 Weight 2.20 Dims Code x x" at bounding box center [449, 145] width 275 height 29
type input "1.20"
click at [541, 167] on button "Refresh Rates" at bounding box center [557, 167] width 46 height 14
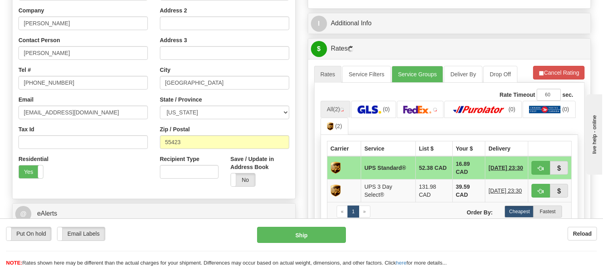
scroll to position [178, 0]
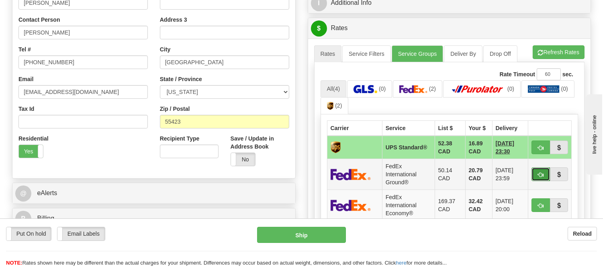
click at [536, 175] on button "button" at bounding box center [540, 174] width 18 height 14
type input "92"
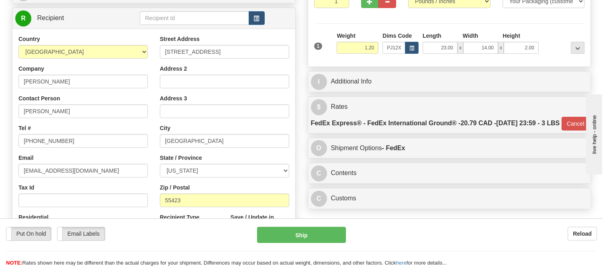
scroll to position [134, 0]
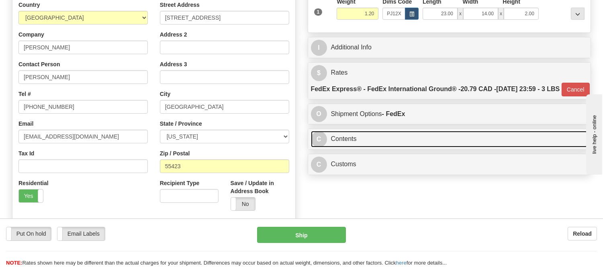
click at [377, 147] on link "C Contents" at bounding box center [449, 139] width 277 height 16
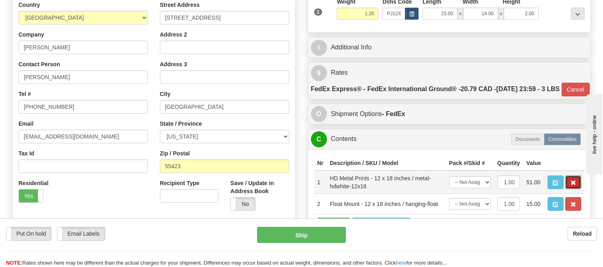
click at [568, 189] on button "button" at bounding box center [573, 182] width 16 height 14
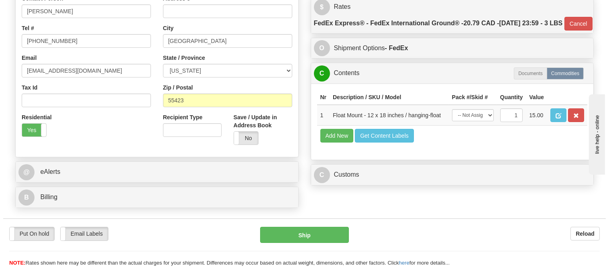
scroll to position [223, 0]
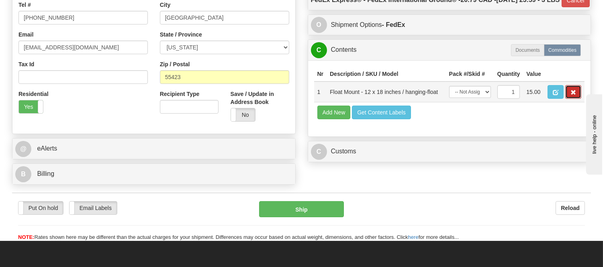
click at [571, 99] on button "button" at bounding box center [573, 92] width 16 height 14
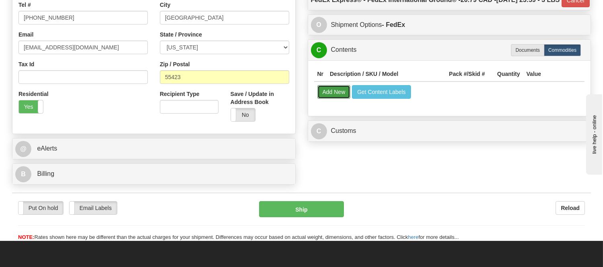
click at [331, 99] on button "Add New" at bounding box center [333, 92] width 33 height 14
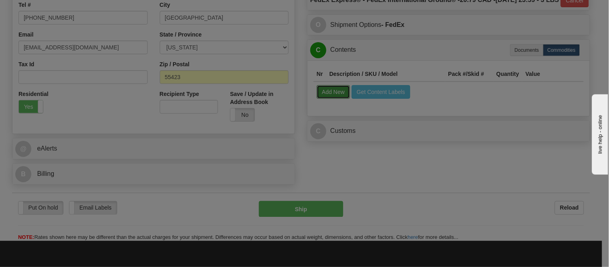
select select
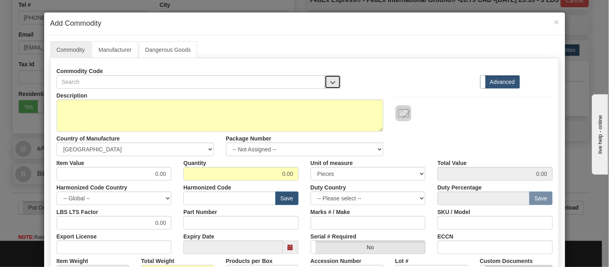
click at [325, 82] on button "button" at bounding box center [333, 82] width 16 height 14
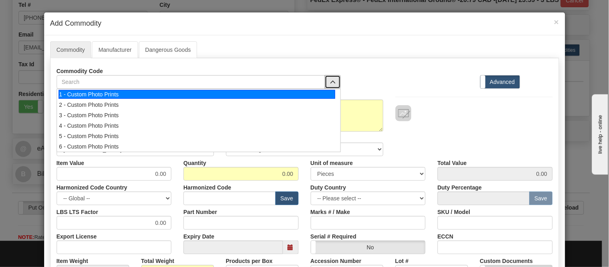
click at [322, 96] on div "1 - Custom Photo Prints" at bounding box center [197, 94] width 277 height 9
select select "1"
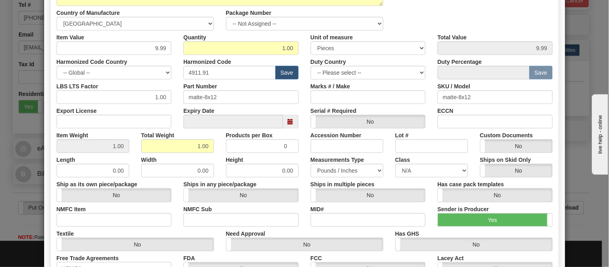
scroll to position [37, 0]
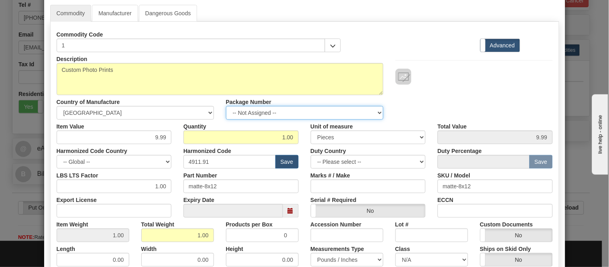
click at [253, 114] on select "-- Not Assigned -- Item 1" at bounding box center [304, 113] width 157 height 14
select select "0"
click at [226, 106] on select "-- Not Assigned -- Item 1" at bounding box center [304, 113] width 157 height 14
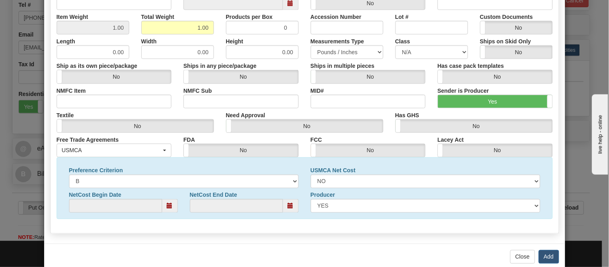
scroll to position [259, 0]
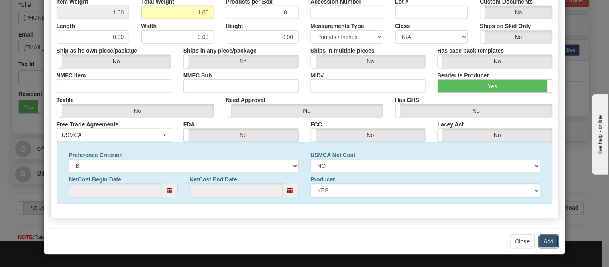
click at [551, 239] on button "Add" at bounding box center [549, 242] width 20 height 14
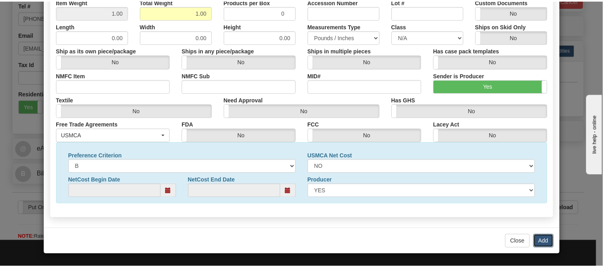
scroll to position [0, 0]
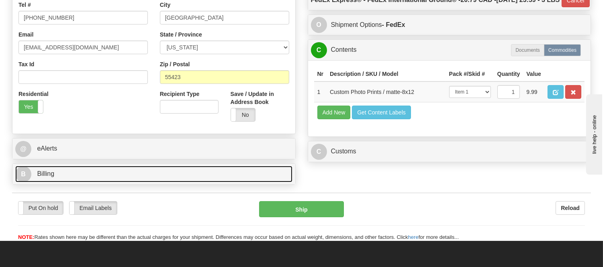
click at [77, 178] on link "B Billing" at bounding box center [153, 174] width 277 height 16
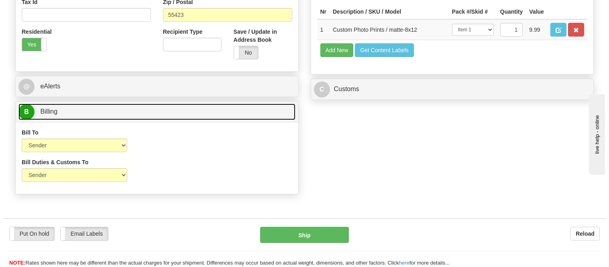
scroll to position [223, 0]
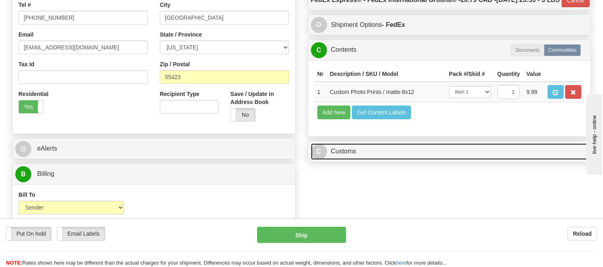
click at [334, 160] on link "C Customs" at bounding box center [449, 151] width 277 height 16
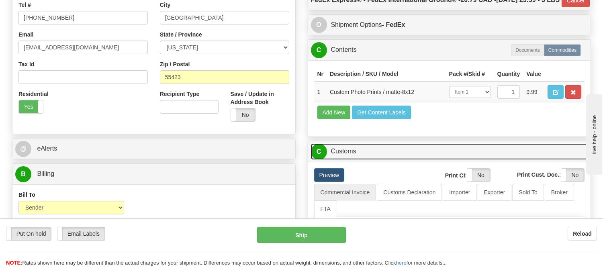
click at [335, 160] on link "C Customs" at bounding box center [449, 151] width 277 height 16
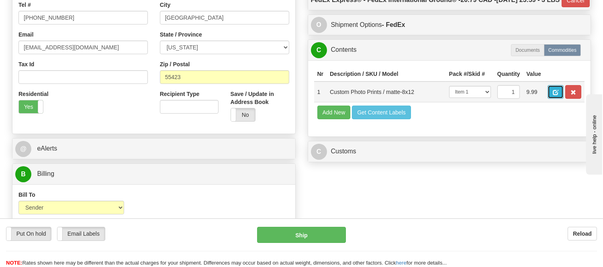
click at [563, 99] on button "button" at bounding box center [555, 92] width 16 height 14
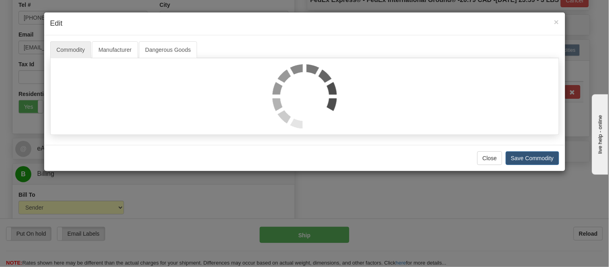
select select "1"
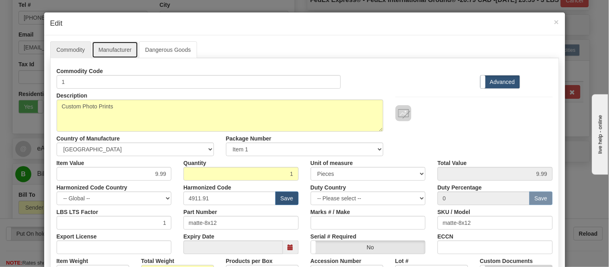
click at [111, 46] on link "Manufacturer" at bounding box center [115, 49] width 46 height 17
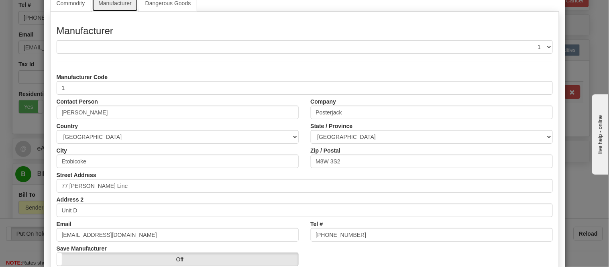
scroll to position [89, 0]
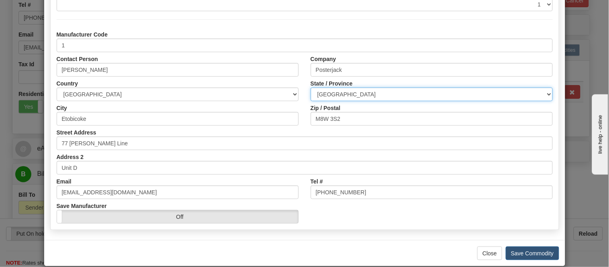
click at [348, 93] on select "ALBERTA BRITISH COLUMBIA MANITOBA NEW BRUNSWICK NEWFOUNDLAND NOVA SCOTIA NUNAVU…" at bounding box center [432, 95] width 242 height 14
select select "ON"
click at [311, 88] on select "ALBERTA BRITISH COLUMBIA MANITOBA NEW BRUNSWICK NEWFOUNDLAND NOVA SCOTIA NUNAVU…" at bounding box center [432, 95] width 242 height 14
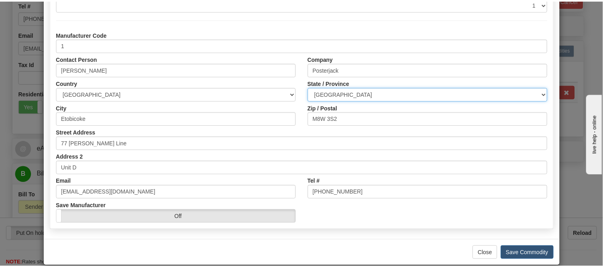
scroll to position [101, 0]
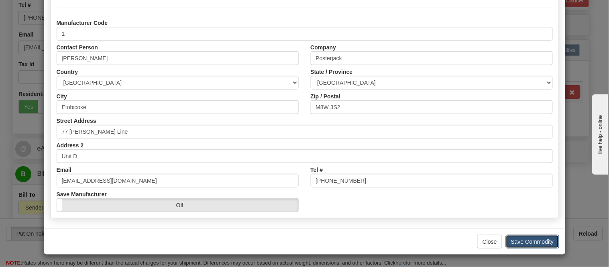
click at [518, 240] on button "Save Commodity" at bounding box center [532, 242] width 53 height 14
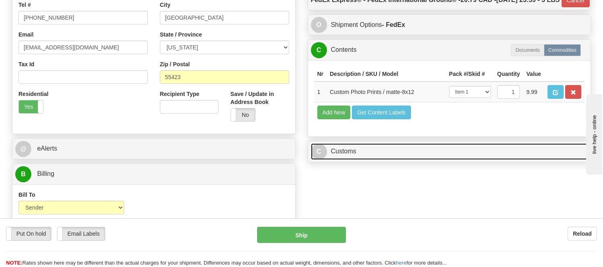
click at [360, 160] on link "C Customs" at bounding box center [449, 151] width 277 height 16
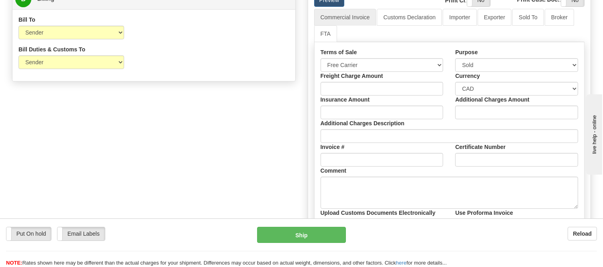
scroll to position [402, 0]
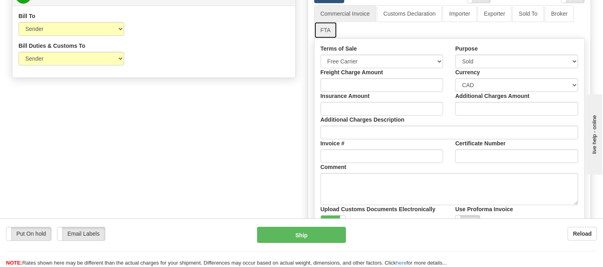
click at [322, 39] on link "FTA" at bounding box center [325, 30] width 23 height 17
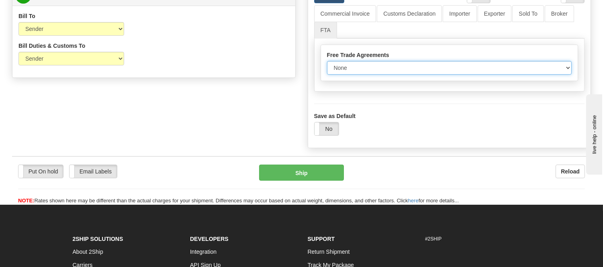
click at [396, 75] on select "None Other USMCA CETA CUKTCA" at bounding box center [449, 68] width 245 height 14
select select "1"
click at [327, 75] on select "None Other USMCA CETA CUKTCA" at bounding box center [449, 68] width 245 height 14
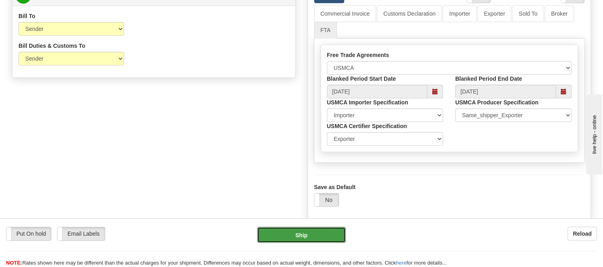
click at [324, 237] on button "Ship" at bounding box center [301, 235] width 88 height 16
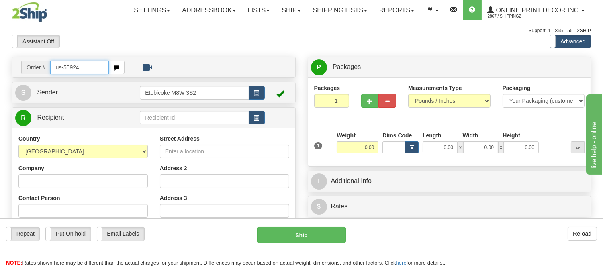
type input "us-55924"
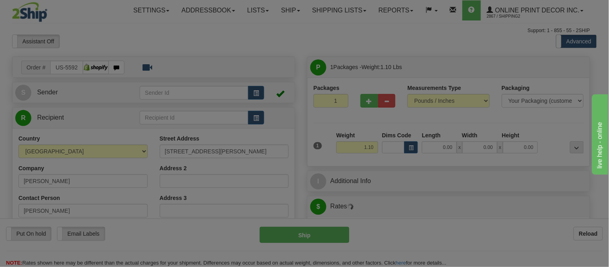
type input "[GEOGRAPHIC_DATA]"
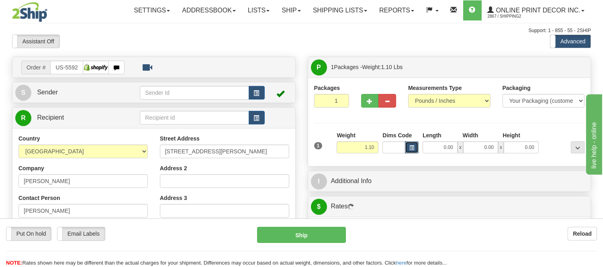
click at [414, 147] on button "button" at bounding box center [412, 147] width 14 height 12
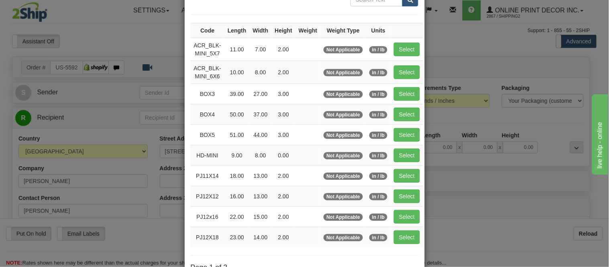
scroll to position [134, 0]
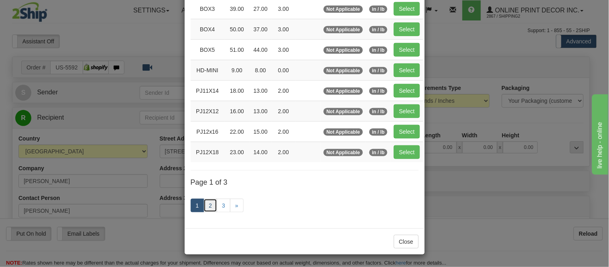
click at [204, 206] on link "2" at bounding box center [211, 206] width 14 height 14
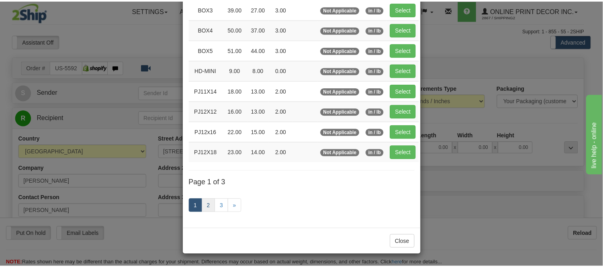
scroll to position [130, 0]
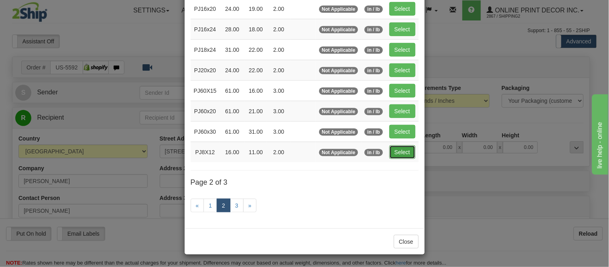
click at [392, 154] on button "Select" at bounding box center [402, 152] width 26 height 14
type input "PJ8X12"
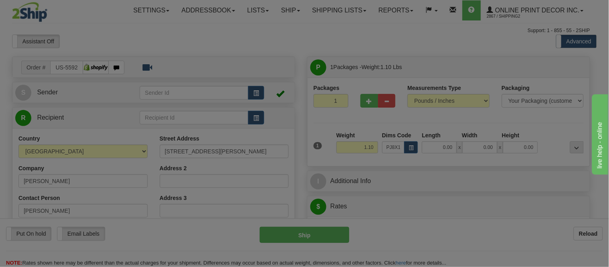
type input "16.00"
type input "11.00"
type input "2.00"
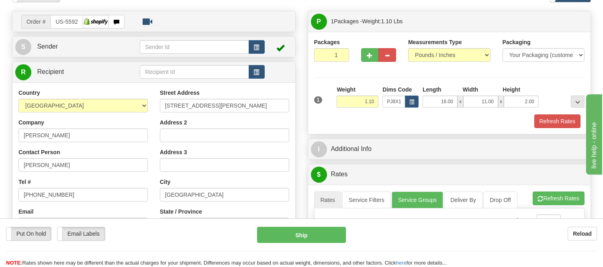
scroll to position [89, 0]
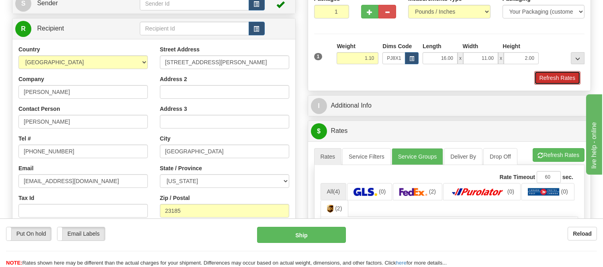
click at [547, 81] on button "Refresh Rates" at bounding box center [557, 78] width 46 height 14
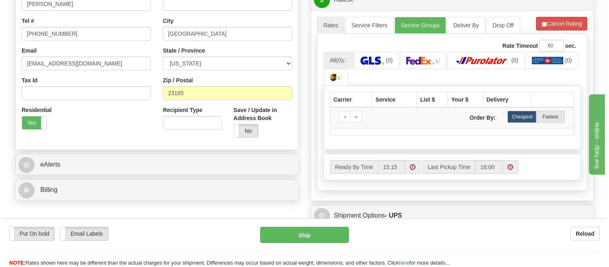
scroll to position [223, 0]
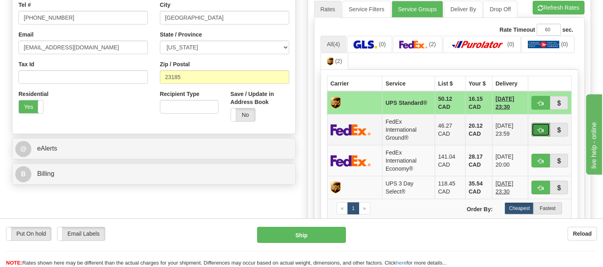
click at [534, 128] on button "button" at bounding box center [540, 130] width 18 height 14
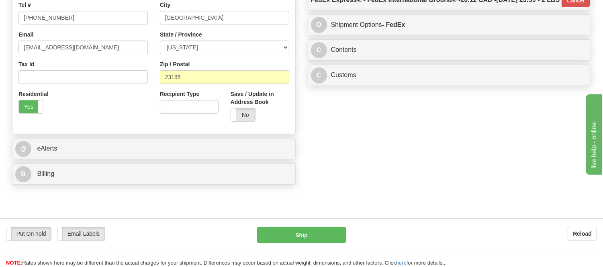
type input "92"
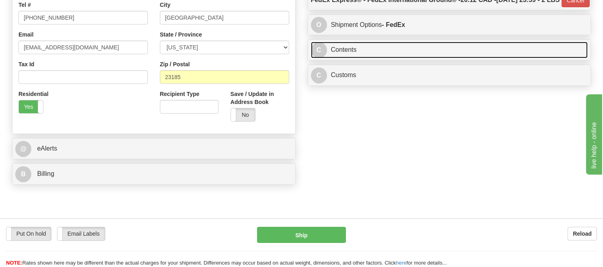
click at [389, 58] on link "C Contents" at bounding box center [449, 50] width 277 height 16
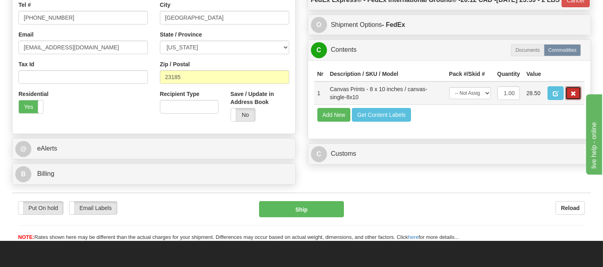
click at [575, 100] on button "button" at bounding box center [573, 93] width 16 height 14
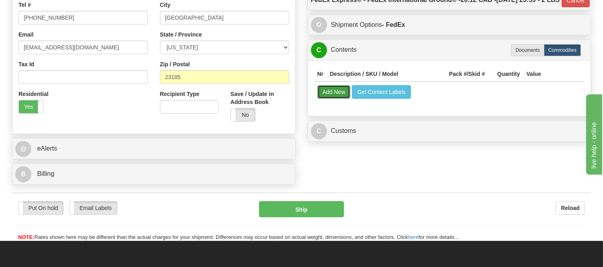
click at [326, 99] on button "Add New" at bounding box center [333, 92] width 33 height 14
select select
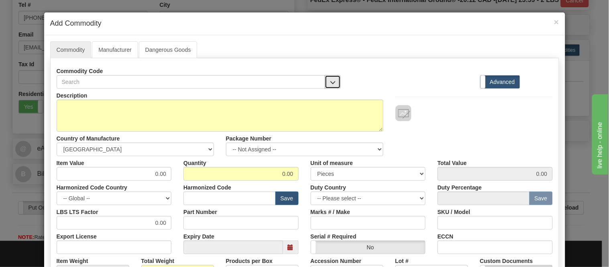
click at [325, 81] on button "button" at bounding box center [333, 82] width 16 height 14
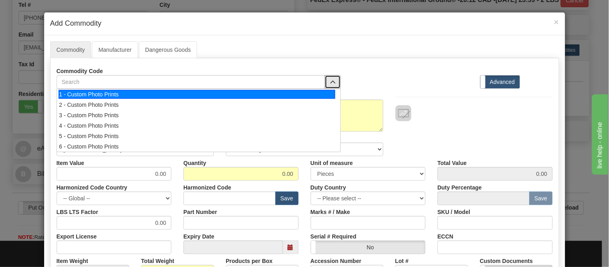
click at [325, 94] on div "1 - Custom Photo Prints" at bounding box center [197, 94] width 277 height 9
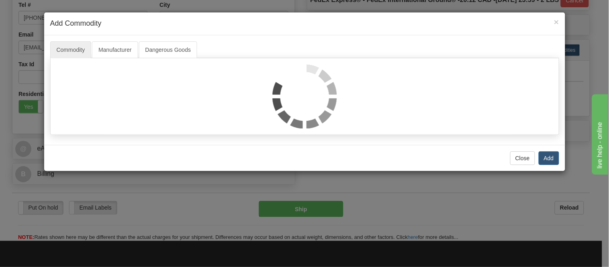
select select "1"
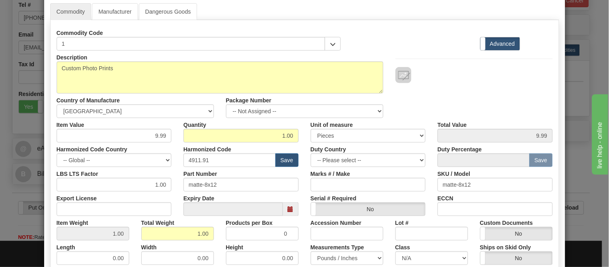
scroll to position [37, 0]
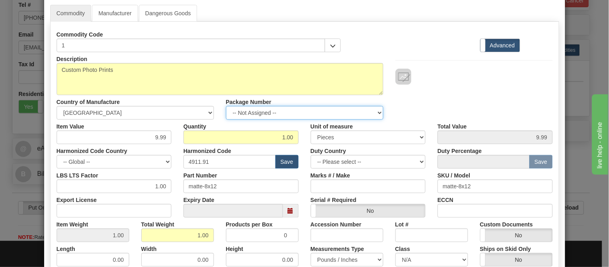
click at [271, 111] on select "-- Not Assigned -- Item 1" at bounding box center [304, 113] width 157 height 14
select select "0"
click at [226, 106] on select "-- Not Assigned -- Item 1" at bounding box center [304, 113] width 157 height 14
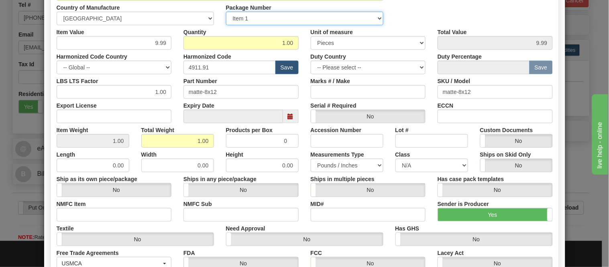
scroll to position [259, 0]
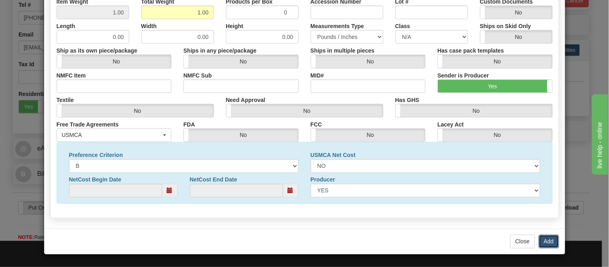
click at [539, 240] on button "Add" at bounding box center [549, 242] width 20 height 14
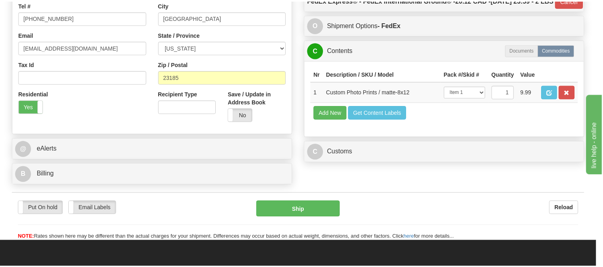
scroll to position [0, 0]
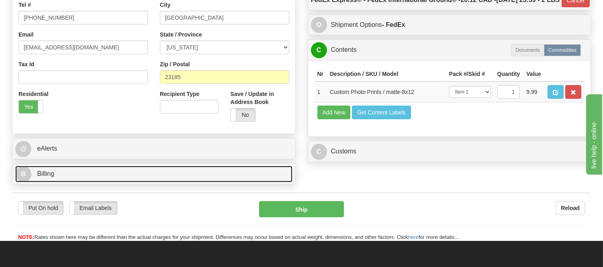
click at [161, 172] on link "B Billing" at bounding box center [153, 174] width 277 height 16
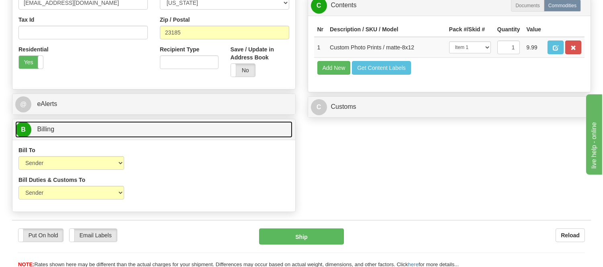
scroll to position [312, 0]
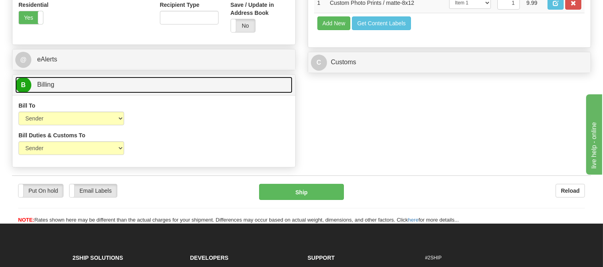
click at [167, 83] on link "B Billing" at bounding box center [153, 85] width 277 height 16
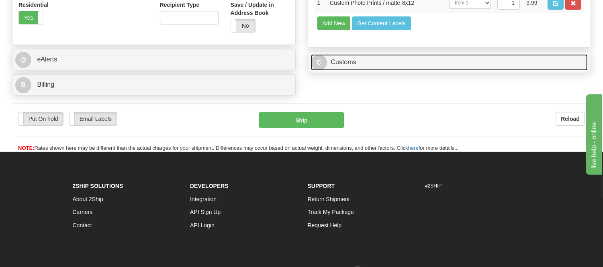
click at [328, 71] on link "C Customs" at bounding box center [449, 62] width 277 height 16
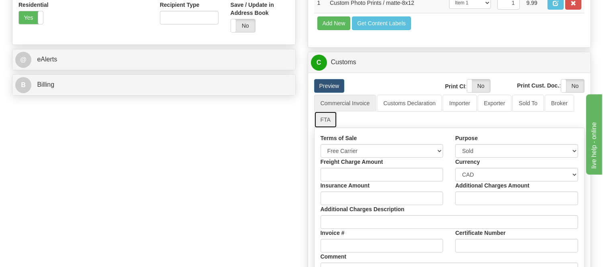
click at [327, 128] on link "FTA" at bounding box center [325, 119] width 23 height 17
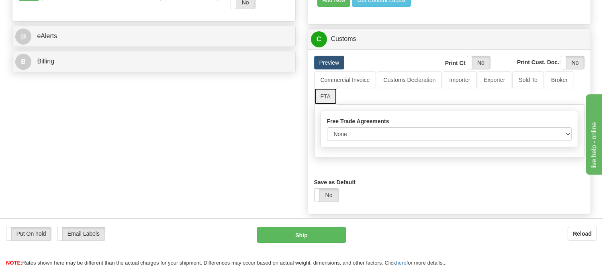
scroll to position [357, 0]
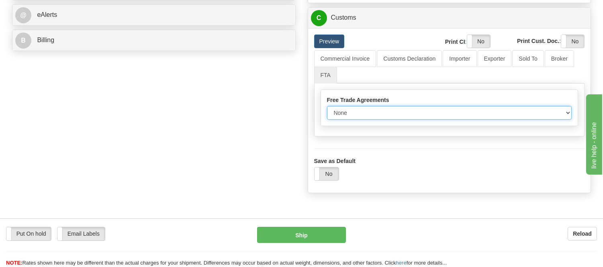
click at [371, 120] on select "None Other USMCA CETA CUKTCA" at bounding box center [449, 113] width 245 height 14
select select "1"
click at [327, 120] on select "None Other USMCA CETA CUKTCA" at bounding box center [449, 113] width 245 height 14
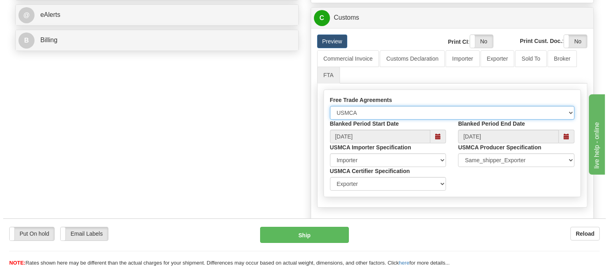
scroll to position [223, 0]
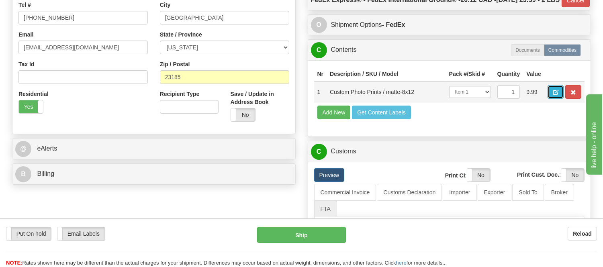
click at [558, 95] on span "button" at bounding box center [555, 92] width 6 height 5
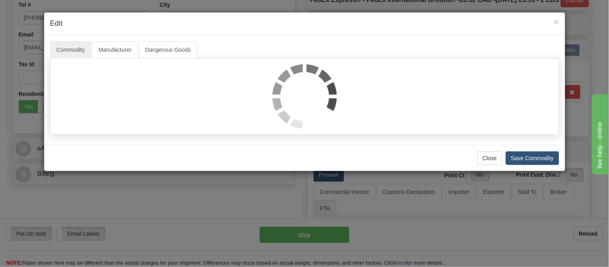
select select "1"
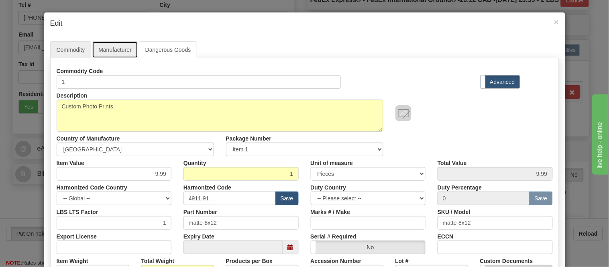
click at [124, 45] on link "Manufacturer" at bounding box center [115, 49] width 46 height 17
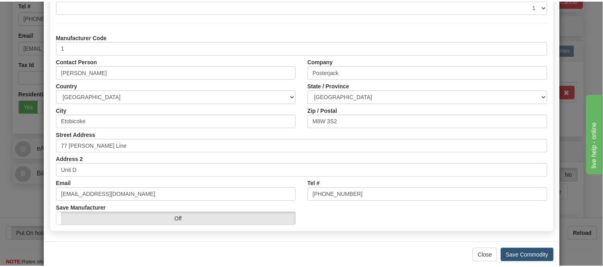
scroll to position [89, 0]
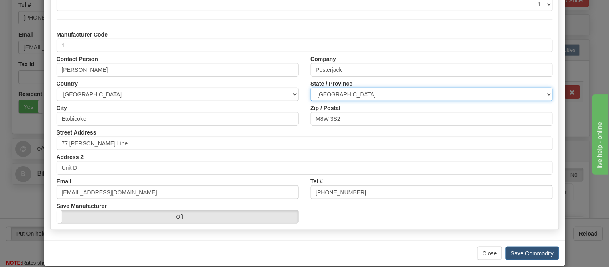
click at [358, 96] on select "[GEOGRAPHIC_DATA] [GEOGRAPHIC_DATA] [GEOGRAPHIC_DATA] [GEOGRAPHIC_DATA] [GEOGRA…" at bounding box center [432, 95] width 242 height 14
select select "ON"
click at [311, 88] on select "[GEOGRAPHIC_DATA] [GEOGRAPHIC_DATA] [GEOGRAPHIC_DATA] [GEOGRAPHIC_DATA] [GEOGRA…" at bounding box center [432, 95] width 242 height 14
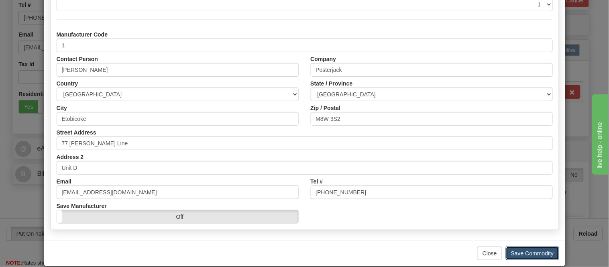
click at [545, 249] on button "Save Commodity" at bounding box center [532, 254] width 53 height 14
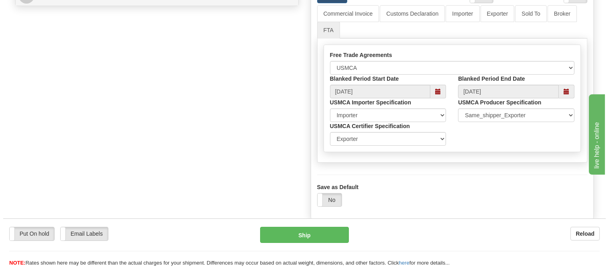
scroll to position [446, 0]
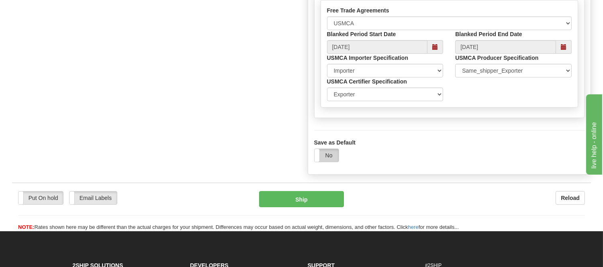
click at [324, 162] on label "No" at bounding box center [326, 155] width 24 height 13
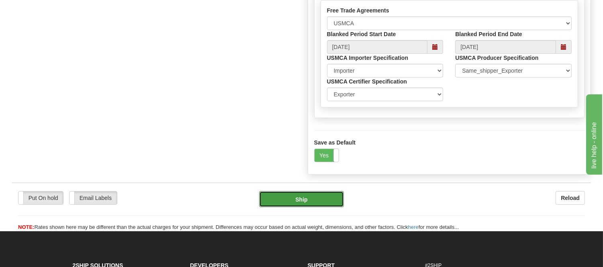
click at [308, 207] on button "Ship" at bounding box center [301, 199] width 84 height 16
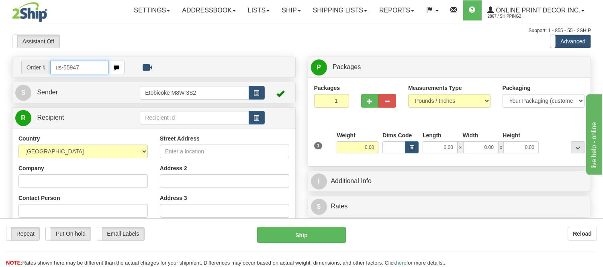
type input "us-55947"
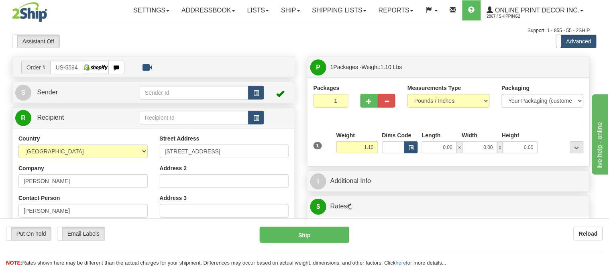
type input "BONNEY LAKE"
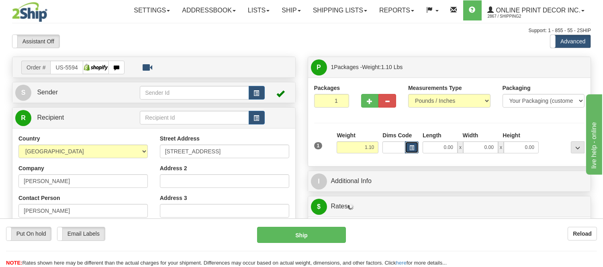
click at [414, 145] on button "button" at bounding box center [412, 147] width 14 height 12
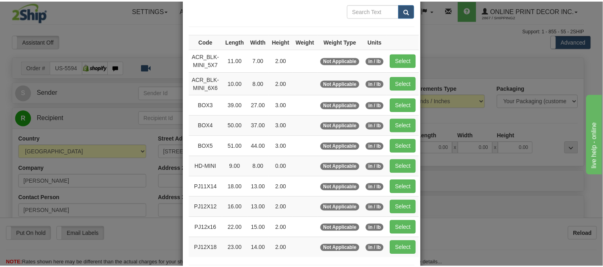
scroll to position [89, 0]
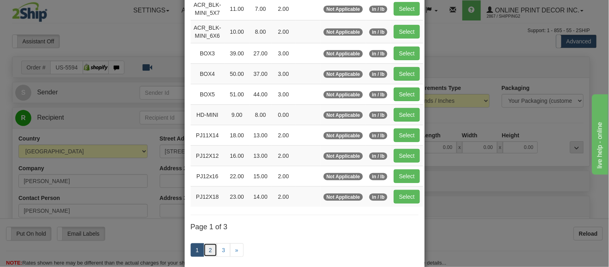
click at [204, 248] on link "2" at bounding box center [211, 250] width 14 height 14
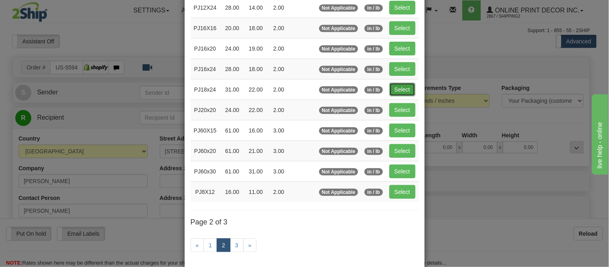
click at [395, 89] on button "Select" at bounding box center [402, 90] width 26 height 14
type input "PJ18x24"
type input "31.00"
type input "22.00"
type input "2.00"
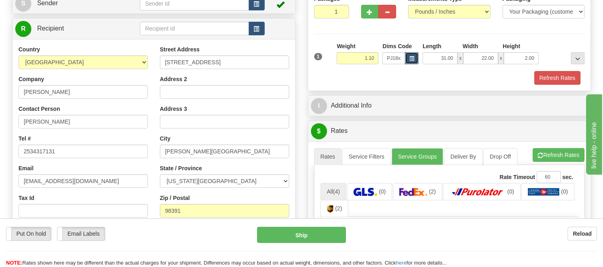
click at [418, 55] on button "button" at bounding box center [412, 58] width 14 height 12
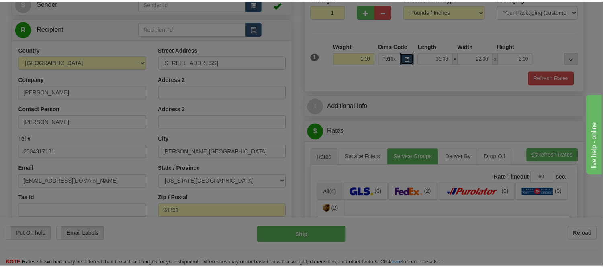
scroll to position [0, 0]
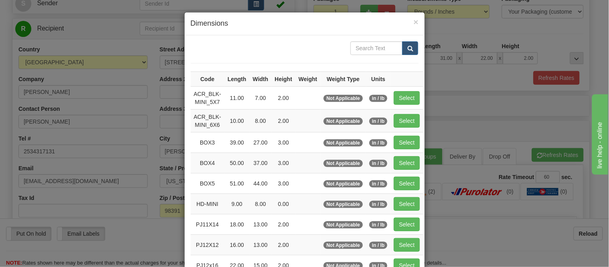
click at [415, 20] on div "× Dimensions" at bounding box center [305, 23] width 240 height 23
click at [414, 20] on span "×" at bounding box center [416, 21] width 5 height 9
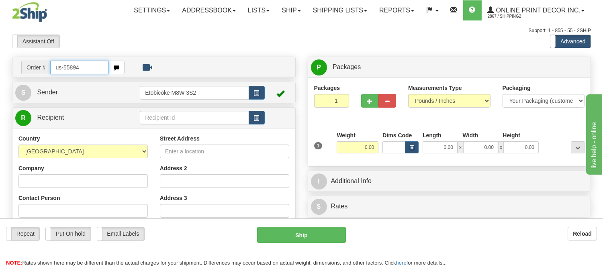
type input "us-55894"
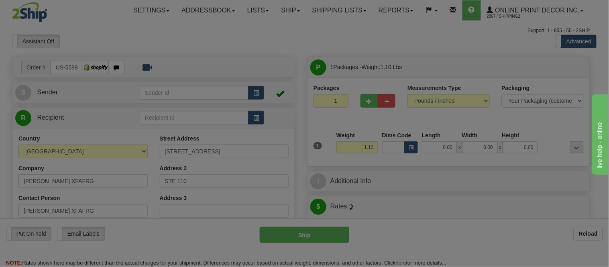
type input "PLANO"
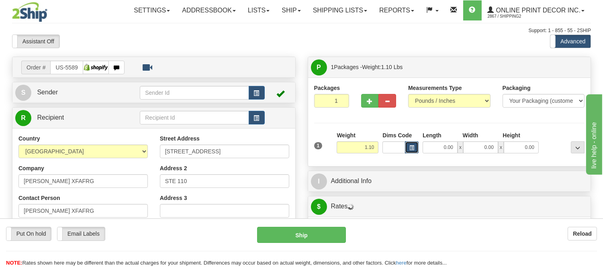
click at [415, 150] on button "button" at bounding box center [412, 147] width 14 height 12
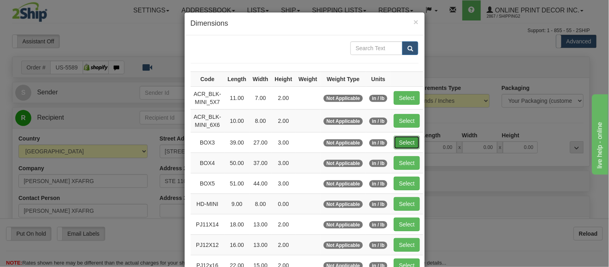
click at [397, 139] on button "Select" at bounding box center [407, 143] width 26 height 14
type input "BOX3"
type input "39.00"
type input "27.00"
type input "3.00"
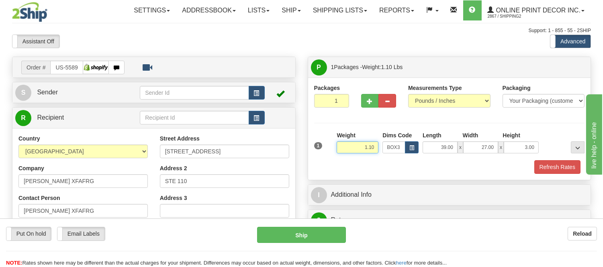
drag, startPoint x: 373, startPoint y: 145, endPoint x: 332, endPoint y: 150, distance: 42.1
click at [332, 150] on div "1 Weight 1.10 Dims Code BOX3" at bounding box center [449, 145] width 275 height 29
type input "13.98"
click at [540, 167] on button "Refresh Rates" at bounding box center [557, 167] width 46 height 14
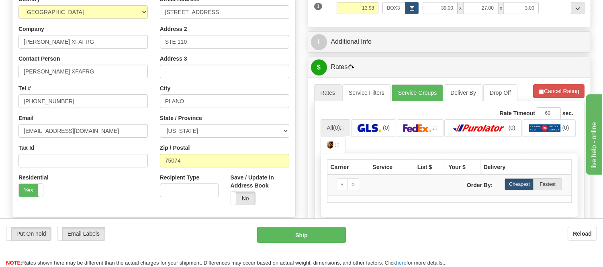
scroll to position [178, 0]
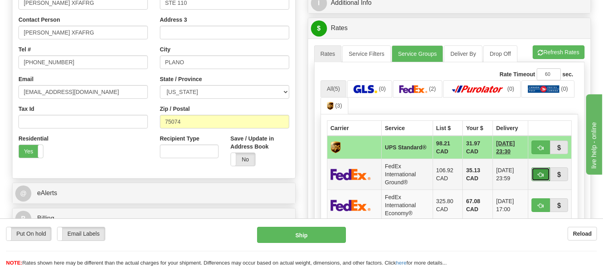
click at [539, 175] on span "button" at bounding box center [541, 174] width 6 height 5
type input "92"
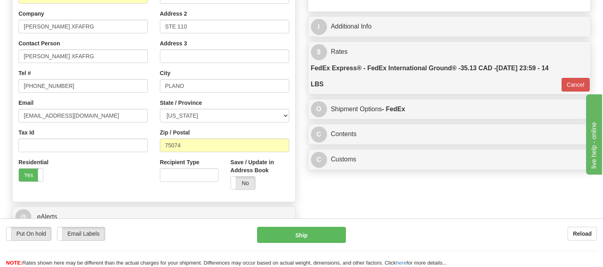
scroll to position [134, 0]
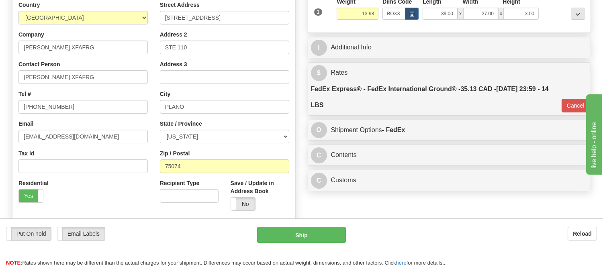
click at [446, 165] on div "C Contents Documents Commodities" at bounding box center [449, 155] width 283 height 20
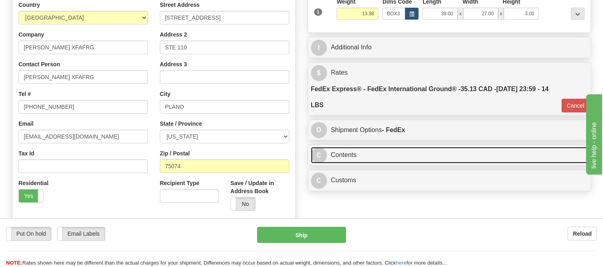
click at [451, 161] on link "C Contents" at bounding box center [449, 155] width 277 height 16
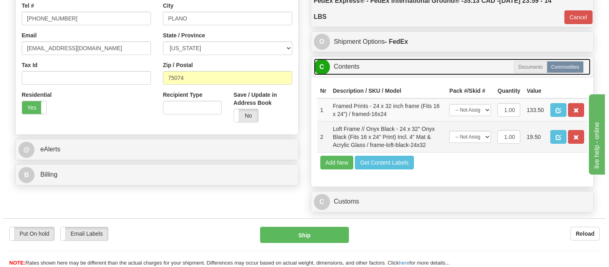
scroll to position [223, 0]
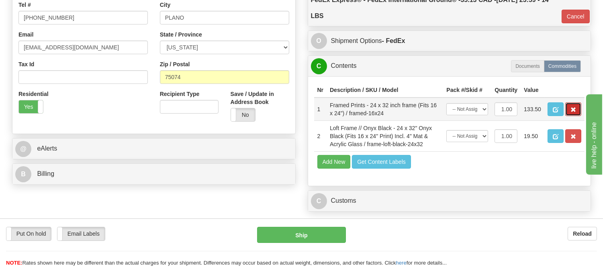
click at [569, 116] on button "button" at bounding box center [573, 109] width 16 height 14
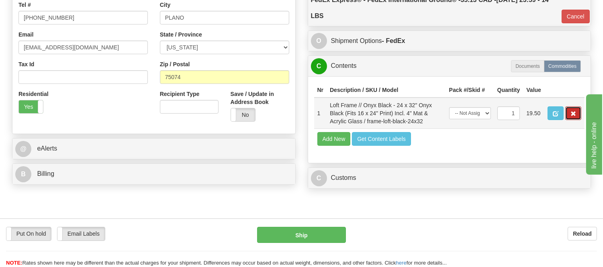
click at [571, 120] on button "button" at bounding box center [573, 113] width 16 height 14
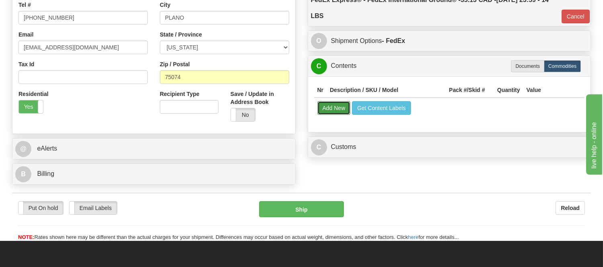
click at [323, 110] on button "Add New" at bounding box center [333, 108] width 33 height 14
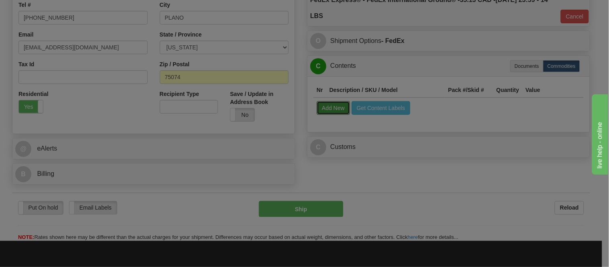
select select
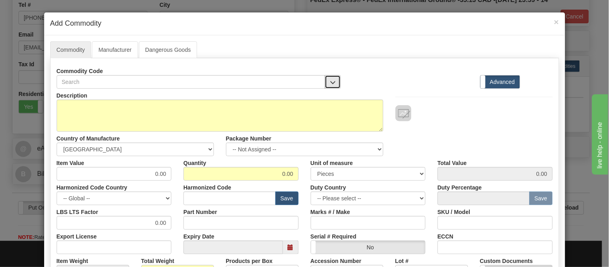
click at [330, 82] on span "button" at bounding box center [333, 82] width 6 height 5
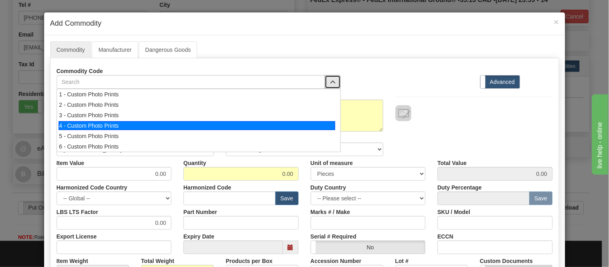
click at [321, 127] on div "4 - Custom Photo Prints" at bounding box center [197, 125] width 277 height 9
select select "1"
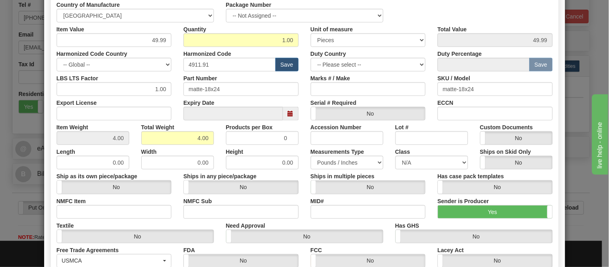
scroll to position [259, 0]
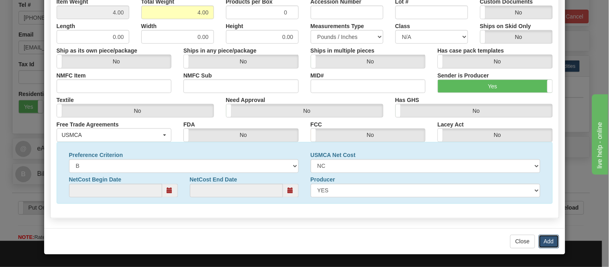
click at [549, 242] on button "Add" at bounding box center [549, 242] width 20 height 14
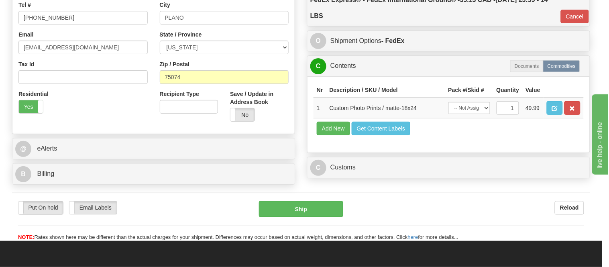
scroll to position [0, 0]
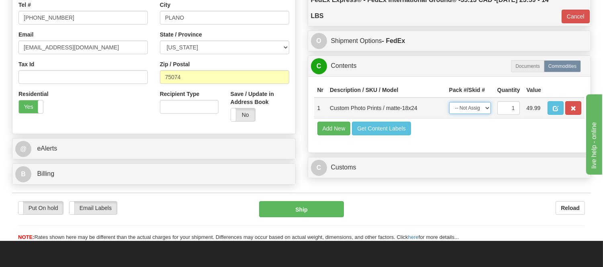
drag, startPoint x: 479, startPoint y: 115, endPoint x: 471, endPoint y: 120, distance: 9.0
click at [479, 114] on select "-- Not Assigned -- Item 1" at bounding box center [470, 108] width 42 height 12
select select "0"
click at [449, 110] on select "-- Not Assigned -- Item 1" at bounding box center [470, 108] width 42 height 12
drag, startPoint x: 653, startPoint y: 175, endPoint x: 1162, endPoint y: 280, distance: 519.9
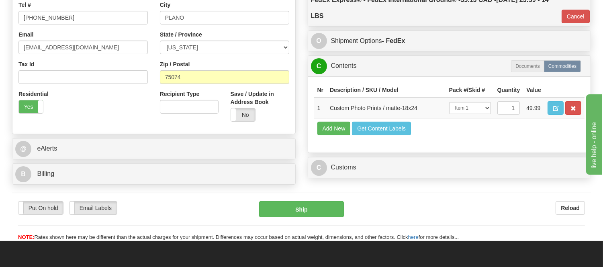
click at [558, 108] on span "button" at bounding box center [555, 108] width 6 height 5
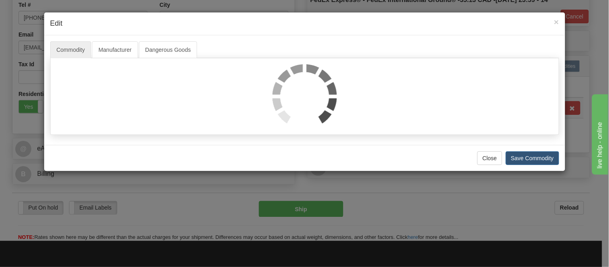
select select "1"
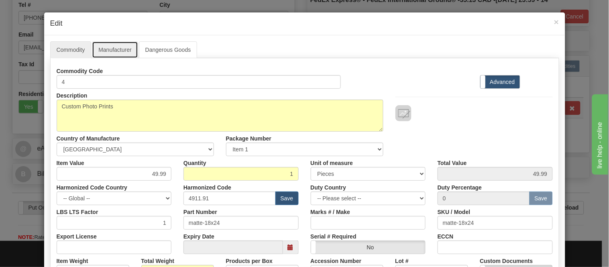
click at [126, 49] on link "Manufacturer" at bounding box center [115, 49] width 46 height 17
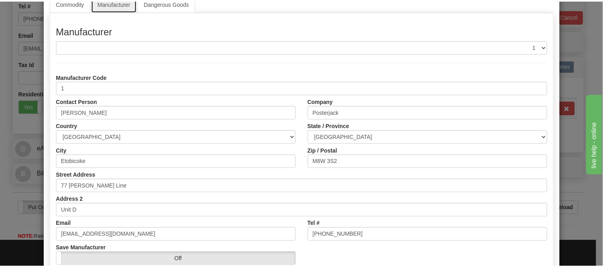
scroll to position [89, 0]
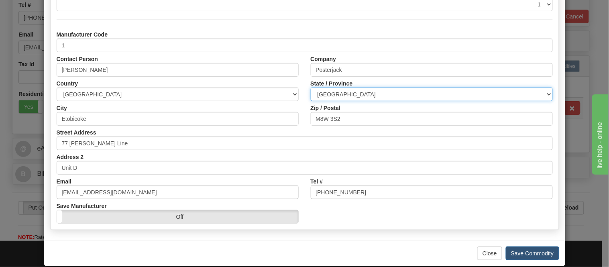
click at [347, 95] on select "ALBERTA BRITISH COLUMBIA MANITOBA NEW BRUNSWICK NEWFOUNDLAND NOVA SCOTIA NUNAVU…" at bounding box center [432, 95] width 242 height 14
select select "ON"
click at [311, 88] on select "ALBERTA BRITISH COLUMBIA MANITOBA NEW BRUNSWICK NEWFOUNDLAND NOVA SCOTIA NUNAVU…" at bounding box center [432, 95] width 242 height 14
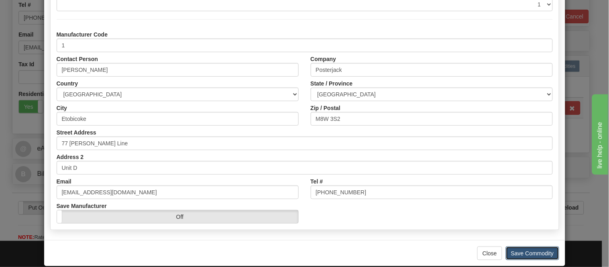
click at [528, 250] on button "Save Commodity" at bounding box center [532, 254] width 53 height 14
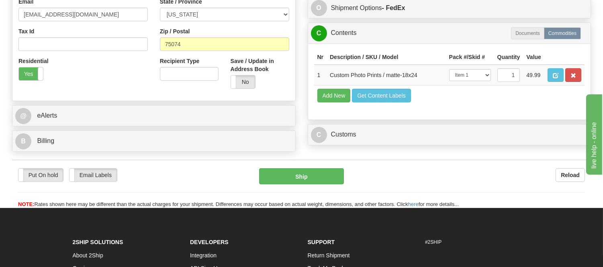
scroll to position [312, 0]
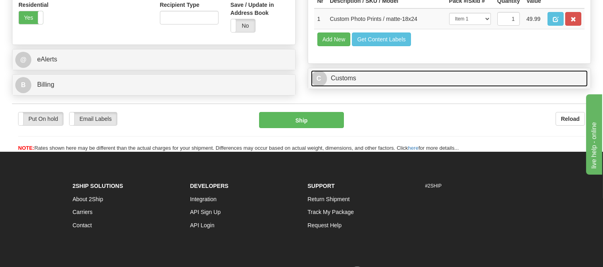
click at [398, 87] on link "C Customs" at bounding box center [449, 78] width 277 height 16
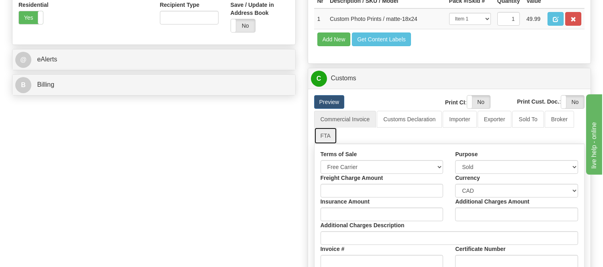
click at [330, 144] on link "FTA" at bounding box center [325, 135] width 23 height 17
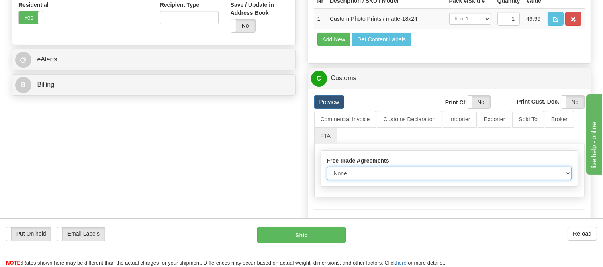
click at [376, 180] on select "None Other USMCA CETA CUKTCA" at bounding box center [449, 174] width 245 height 14
select select "1"
click at [327, 180] on select "None Other USMCA CETA CUKTCA" at bounding box center [449, 174] width 245 height 14
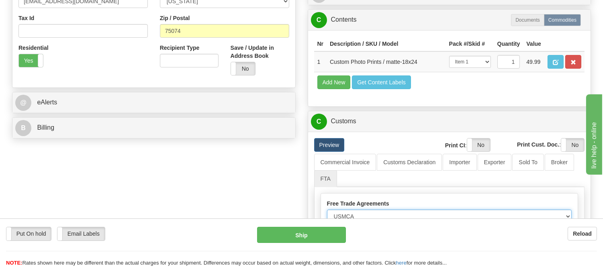
scroll to position [267, 0]
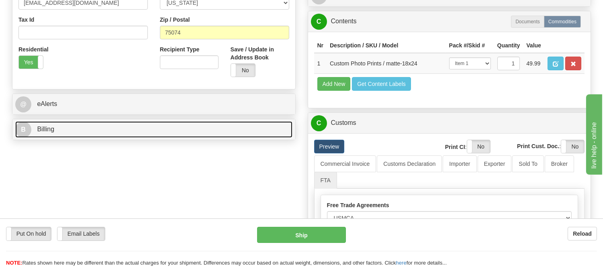
click at [110, 126] on link "B Billing" at bounding box center [153, 129] width 277 height 16
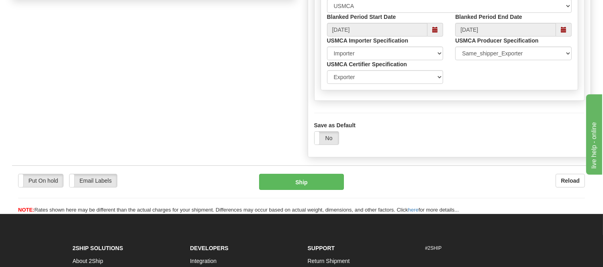
scroll to position [535, 0]
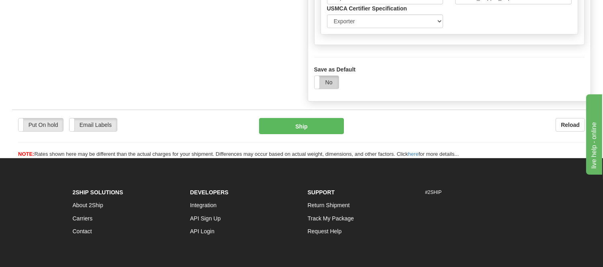
click at [327, 89] on label "No" at bounding box center [326, 82] width 24 height 13
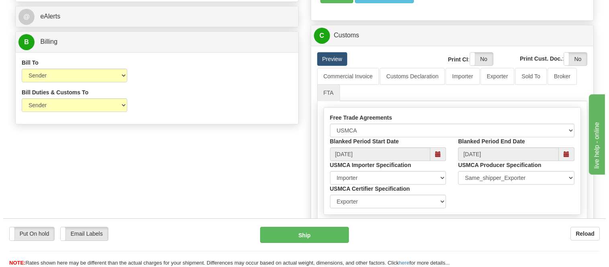
scroll to position [312, 0]
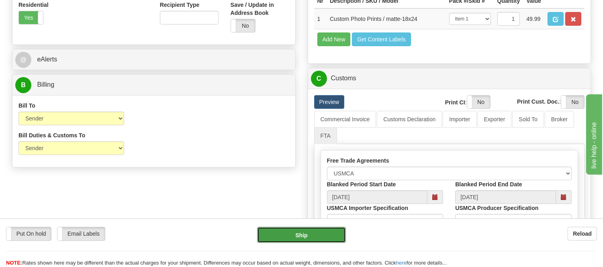
click at [308, 229] on button "Ship" at bounding box center [301, 235] width 88 height 16
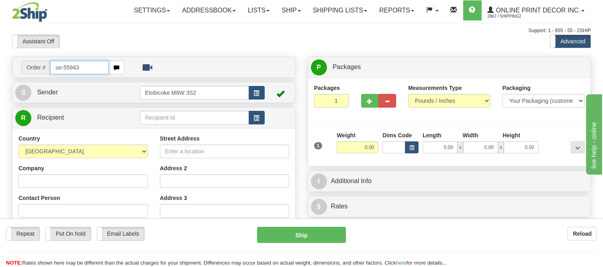
type input "us-55943"
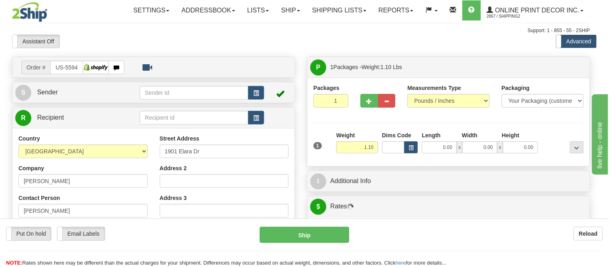
type input "HASLET"
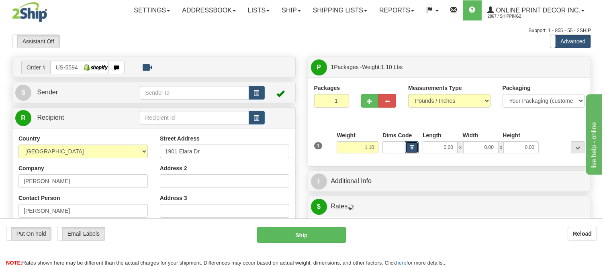
click at [410, 148] on span "button" at bounding box center [411, 148] width 5 height 4
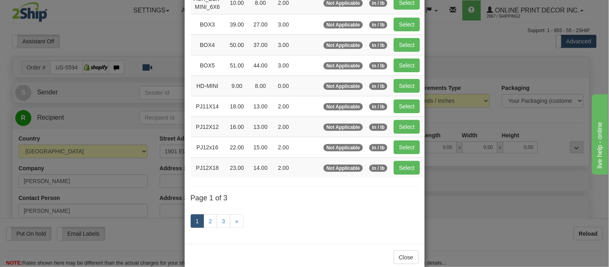
scroll to position [134, 0]
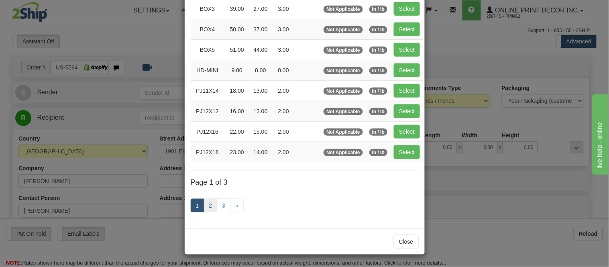
click at [203, 205] on ul "1 2 3 »" at bounding box center [217, 206] width 53 height 14
click at [209, 206] on link "2" at bounding box center [211, 206] width 14 height 14
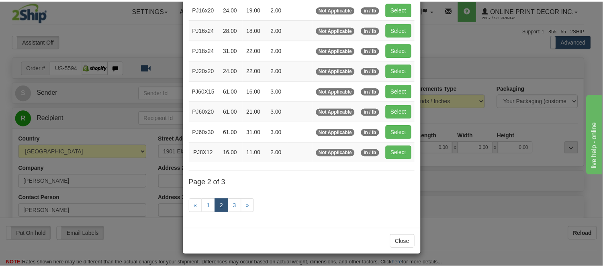
scroll to position [130, 0]
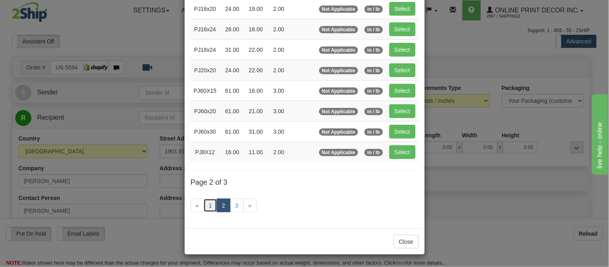
click at [204, 206] on link "1" at bounding box center [211, 206] width 14 height 14
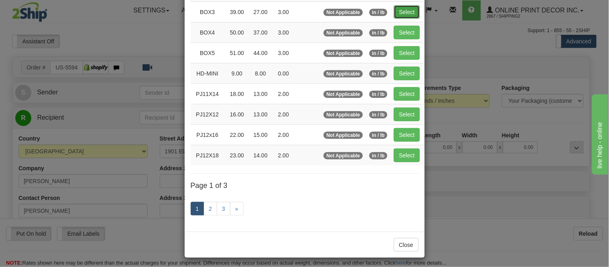
click at [416, 8] on button "Select" at bounding box center [407, 12] width 26 height 14
type input "BOX3"
type input "39.00"
type input "27.00"
type input "3.00"
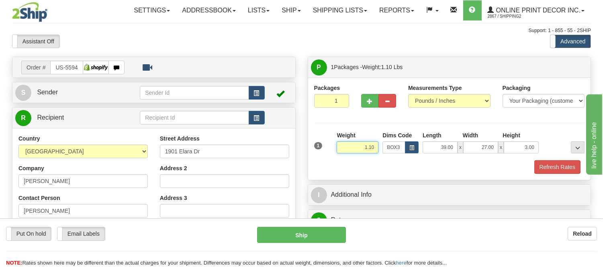
drag, startPoint x: 377, startPoint y: 148, endPoint x: 339, endPoint y: 145, distance: 37.9
click at [339, 145] on input "1.10" at bounding box center [357, 147] width 42 height 12
type input "7.98"
click at [549, 165] on button "Refresh Rates" at bounding box center [557, 167] width 46 height 14
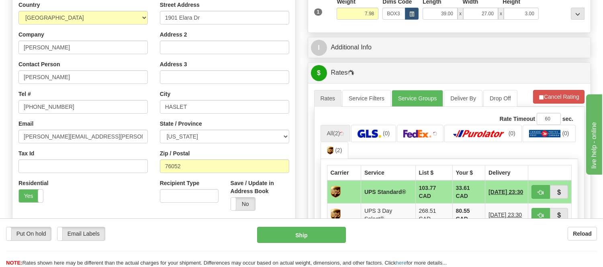
scroll to position [223, 0]
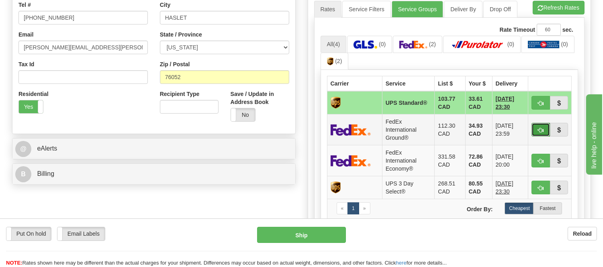
click at [537, 133] on button "button" at bounding box center [540, 130] width 18 height 14
type input "92"
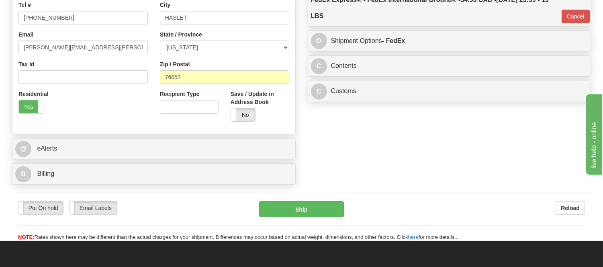
scroll to position [178, 0]
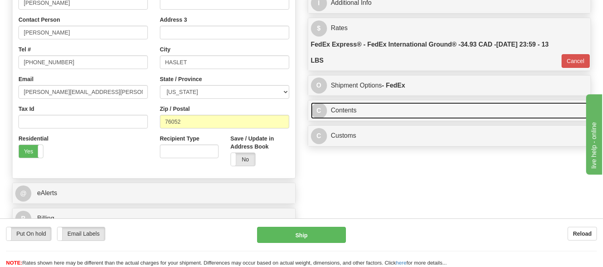
click at [412, 114] on link "C Contents" at bounding box center [449, 110] width 277 height 16
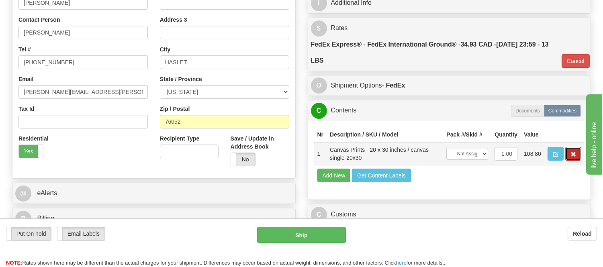
click at [573, 157] on span "button" at bounding box center [573, 154] width 6 height 5
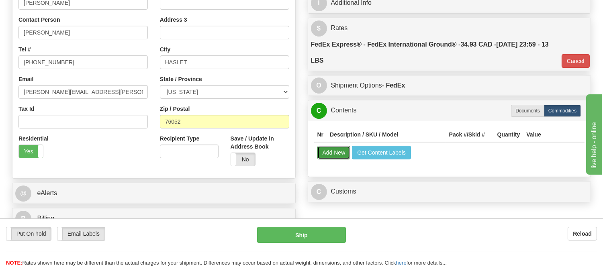
click at [336, 155] on button "Add New" at bounding box center [333, 153] width 33 height 14
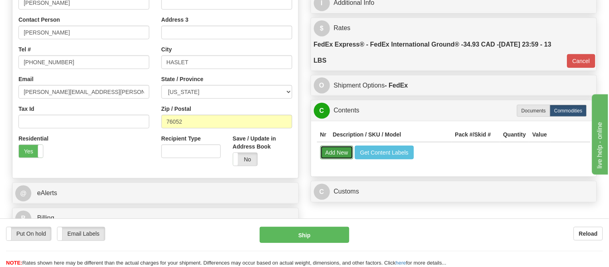
select select
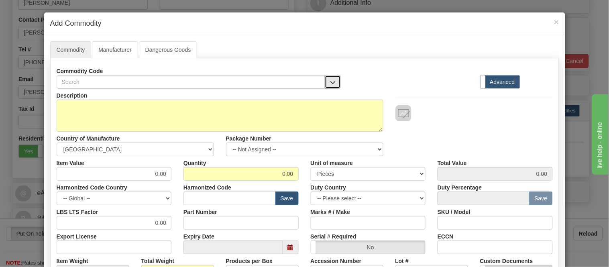
click at [331, 80] on span "button" at bounding box center [333, 82] width 6 height 5
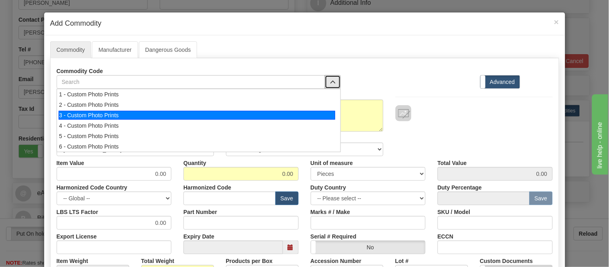
click at [324, 113] on div "3 - Custom Photo Prints" at bounding box center [197, 115] width 277 height 9
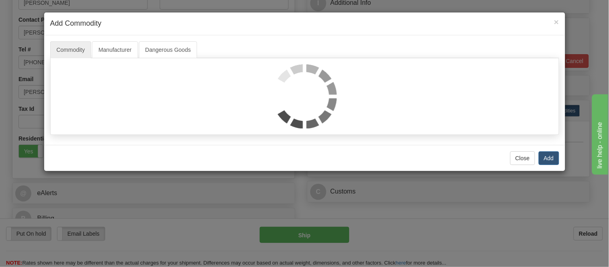
select select "1"
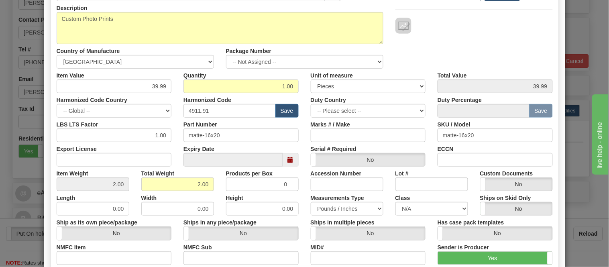
scroll to position [37, 0]
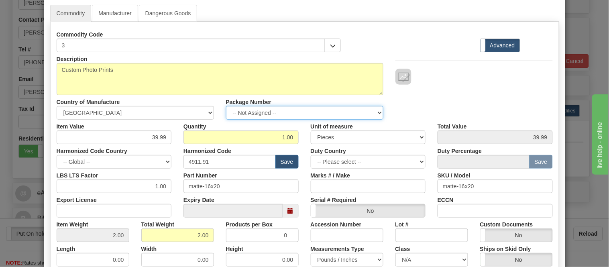
click at [258, 114] on select "-- Not Assigned -- Item 1" at bounding box center [304, 113] width 157 height 14
select select "0"
click at [226, 106] on select "-- Not Assigned -- Item 1" at bounding box center [304, 113] width 157 height 14
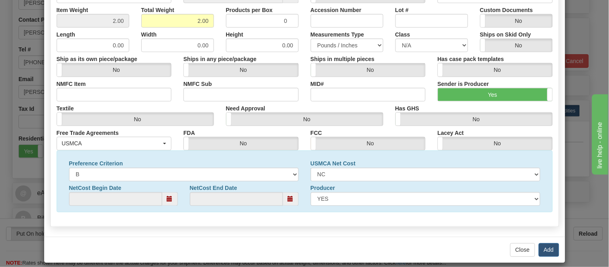
scroll to position [259, 0]
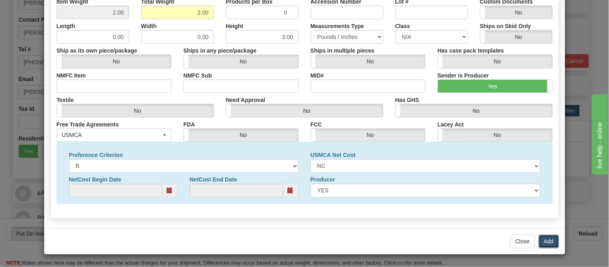
click at [553, 243] on button "Add" at bounding box center [549, 242] width 20 height 14
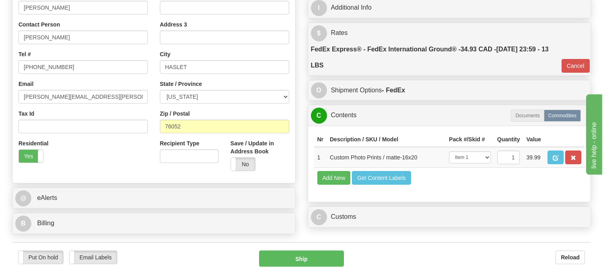
scroll to position [223, 0]
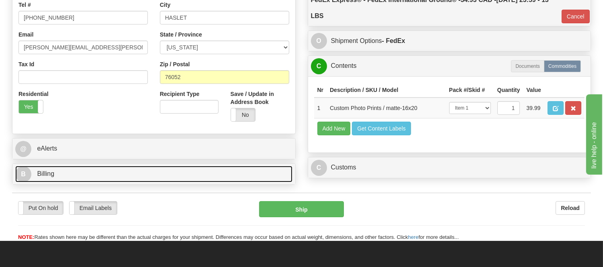
click at [114, 170] on link "B Billing" at bounding box center [153, 174] width 277 height 16
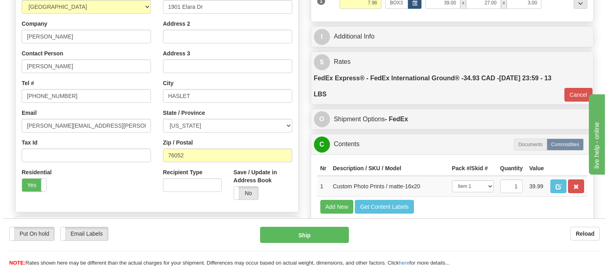
scroll to position [178, 0]
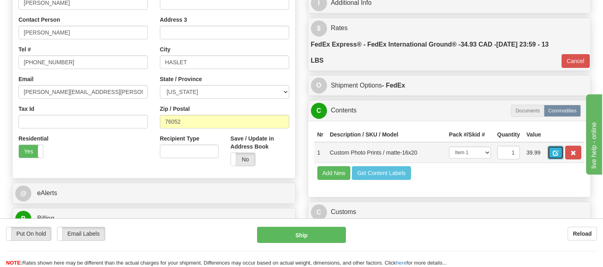
click at [558, 153] on span "button" at bounding box center [555, 153] width 6 height 5
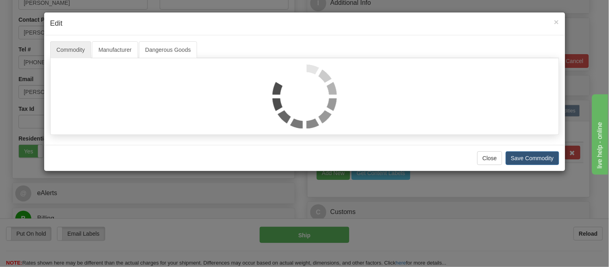
select select "1"
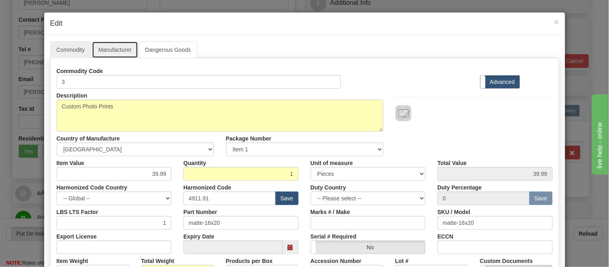
click at [108, 43] on link "Manufacturer" at bounding box center [115, 49] width 46 height 17
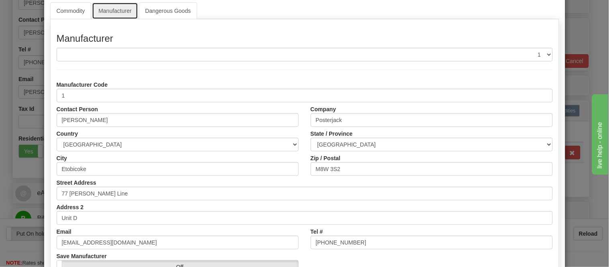
scroll to position [89, 0]
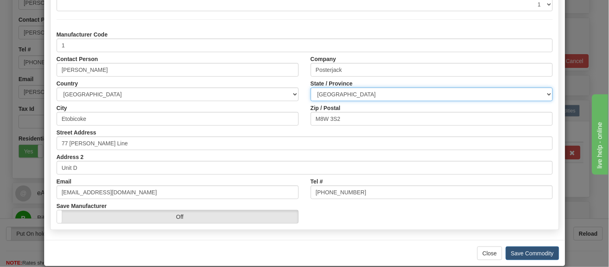
drag, startPoint x: 419, startPoint y: 87, endPoint x: 420, endPoint y: 94, distance: 6.5
click at [419, 88] on select "ALBERTA BRITISH COLUMBIA MANITOBA NEW BRUNSWICK NEWFOUNDLAND NOVA SCOTIA NUNAVU…" at bounding box center [432, 95] width 242 height 14
select select "ON"
click at [311, 88] on select "ALBERTA BRITISH COLUMBIA MANITOBA NEW BRUNSWICK NEWFOUNDLAND NOVA SCOTIA NUNAVU…" at bounding box center [432, 95] width 242 height 14
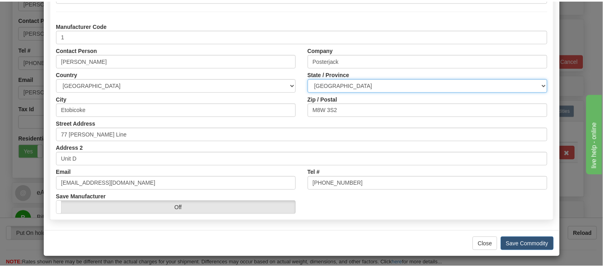
scroll to position [101, 0]
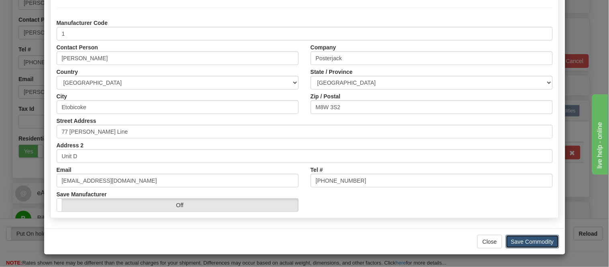
click at [511, 239] on button "Save Commodity" at bounding box center [532, 242] width 53 height 14
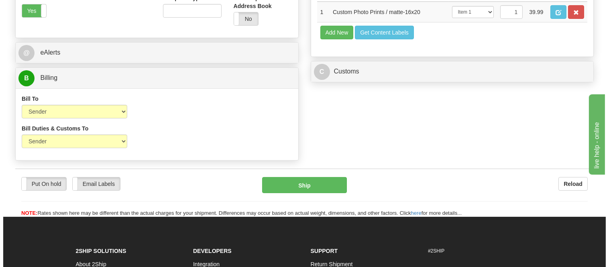
scroll to position [267, 0]
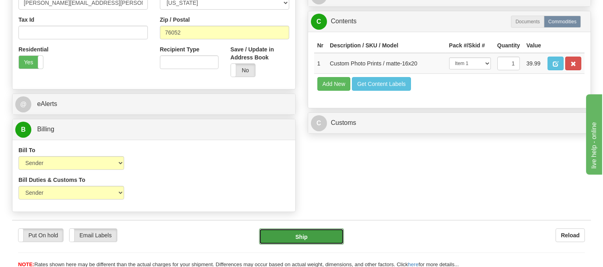
click at [294, 236] on button "Ship" at bounding box center [301, 236] width 84 height 16
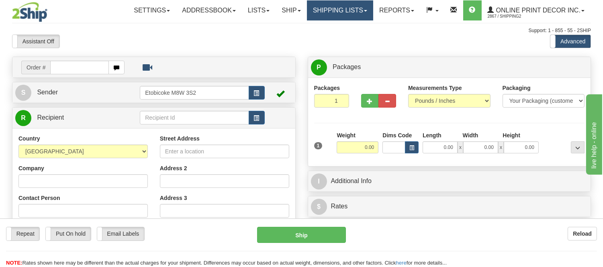
click at [365, 16] on link "Shipping lists" at bounding box center [340, 10] width 66 height 20
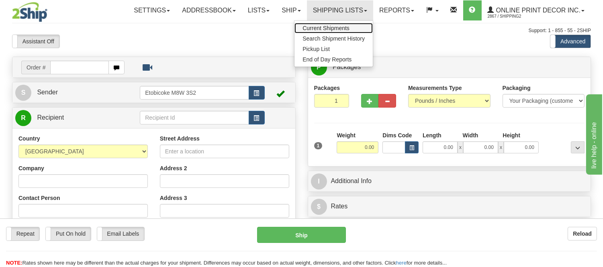
click at [336, 29] on span "Current Shipments" at bounding box center [325, 28] width 47 height 6
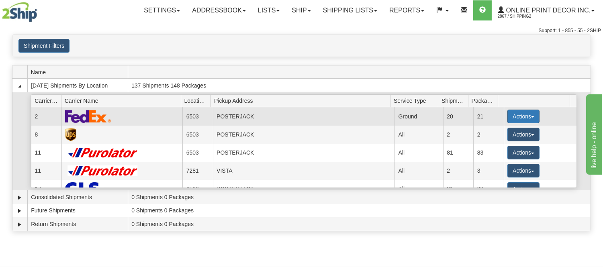
click at [520, 114] on button "Actions" at bounding box center [523, 117] width 32 height 14
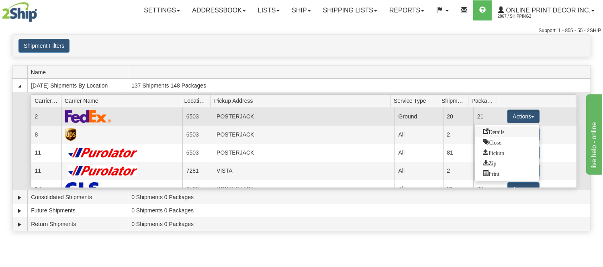
click at [503, 133] on span "Details" at bounding box center [494, 131] width 22 height 6
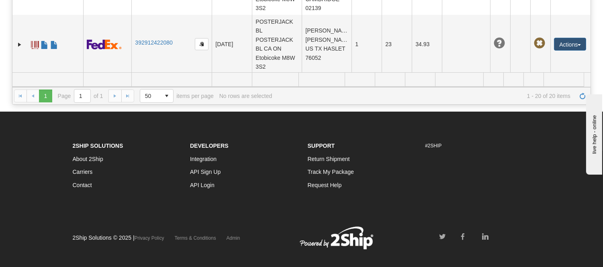
scroll to position [166, 0]
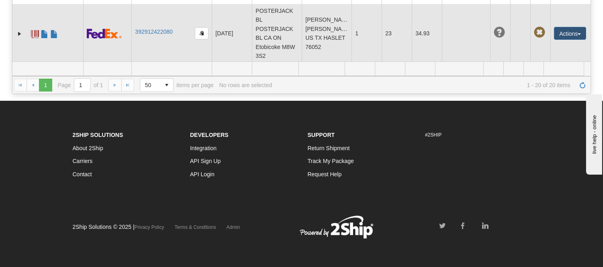
click at [104, 37] on img at bounding box center [104, 34] width 35 height 10
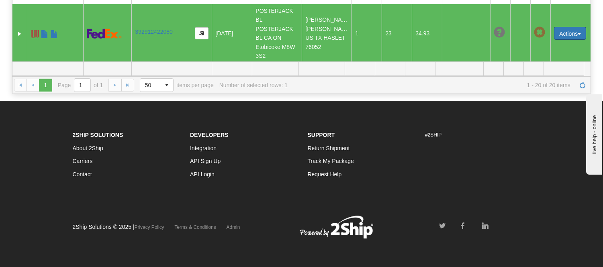
click at [559, 35] on button "Actions" at bounding box center [570, 33] width 32 height 13
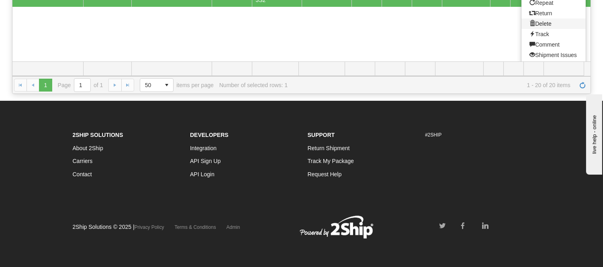
click at [540, 24] on link "Delete" at bounding box center [553, 23] width 64 height 10
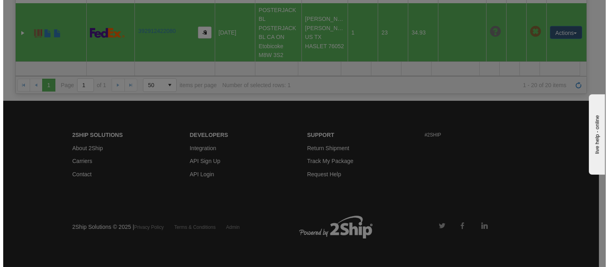
scroll to position [1051, 0]
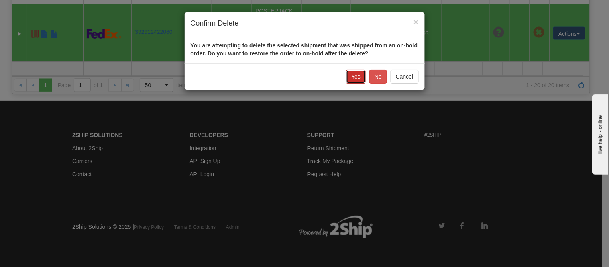
click at [355, 75] on button "Yes" at bounding box center [356, 77] width 20 height 14
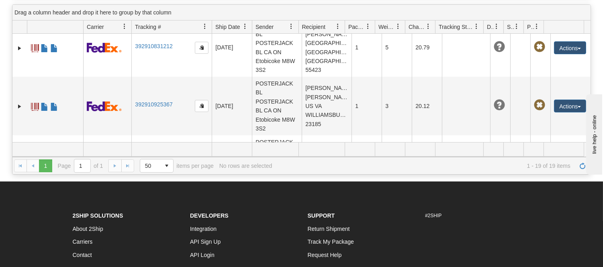
scroll to position [0, 0]
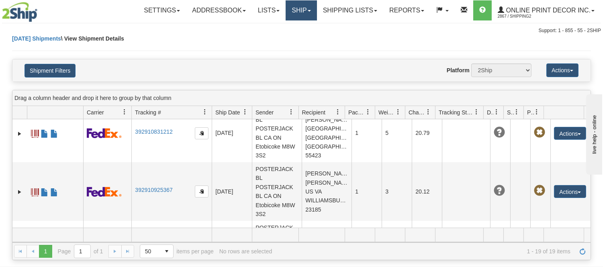
click at [292, 14] on link "Ship" at bounding box center [300, 10] width 31 height 20
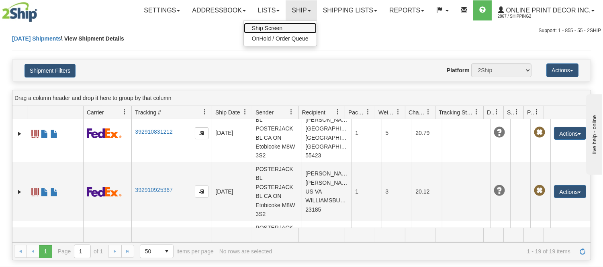
click at [288, 29] on link "Ship Screen" at bounding box center [280, 28] width 73 height 10
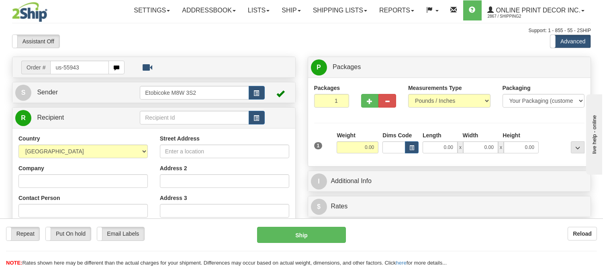
type input "us-55943"
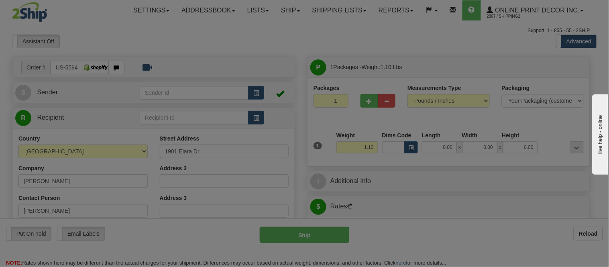
type input "HASLET"
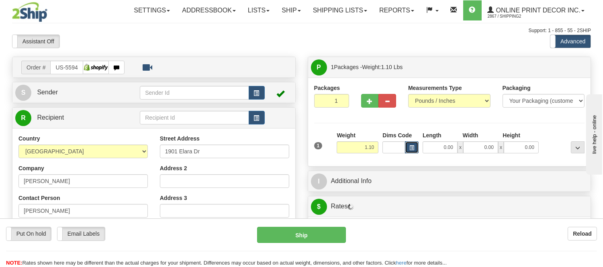
click at [410, 146] on span "button" at bounding box center [411, 148] width 5 height 4
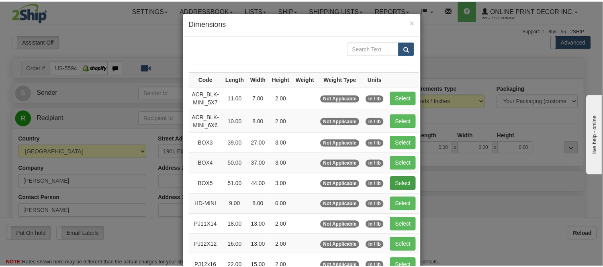
scroll to position [45, 0]
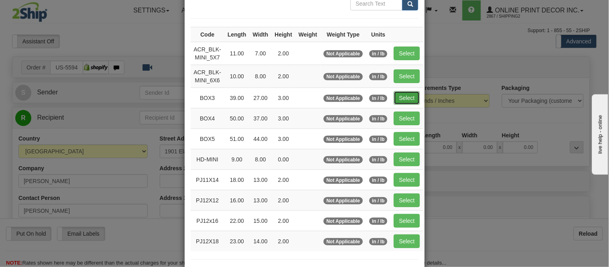
click at [396, 93] on button "Select" at bounding box center [407, 98] width 26 height 14
type input "BOX3"
type input "39.00"
type input "27.00"
type input "3.00"
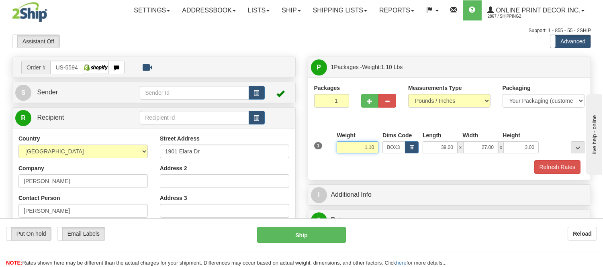
drag, startPoint x: 375, startPoint y: 147, endPoint x: 340, endPoint y: 149, distance: 35.0
click at [340, 149] on input "1.10" at bounding box center [357, 147] width 42 height 12
drag, startPoint x: 374, startPoint y: 147, endPoint x: 349, endPoint y: 147, distance: 24.9
click at [349, 147] on input "15.98" at bounding box center [357, 147] width 42 height 12
type input "7.98"
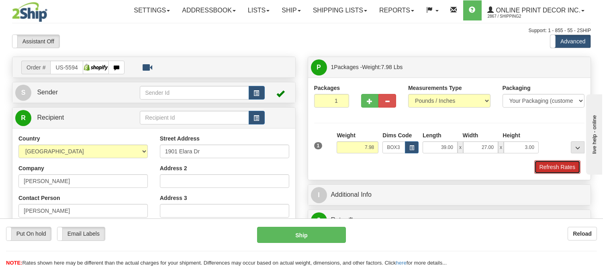
click at [572, 163] on button "Refresh Rates" at bounding box center [557, 167] width 46 height 14
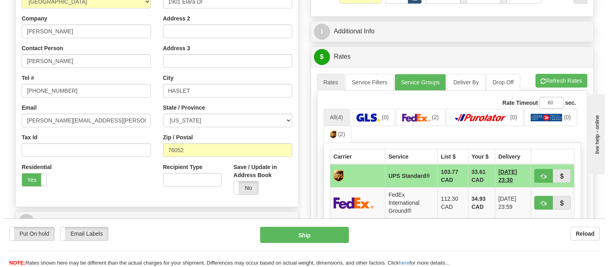
scroll to position [178, 0]
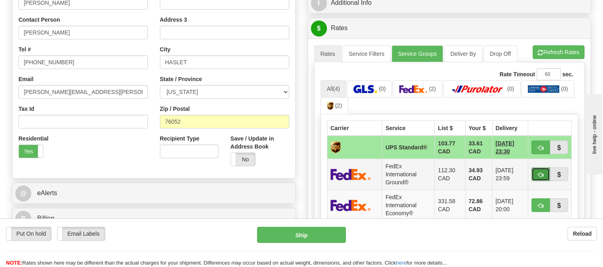
click at [531, 171] on button "button" at bounding box center [540, 174] width 18 height 14
type input "92"
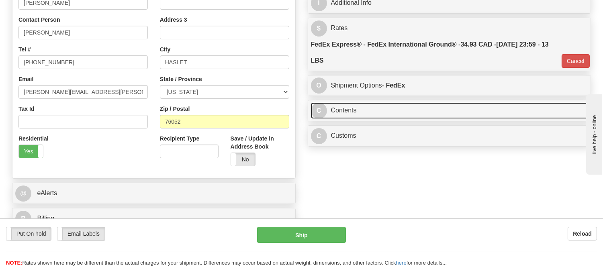
click at [451, 118] on link "C Contents" at bounding box center [449, 110] width 277 height 16
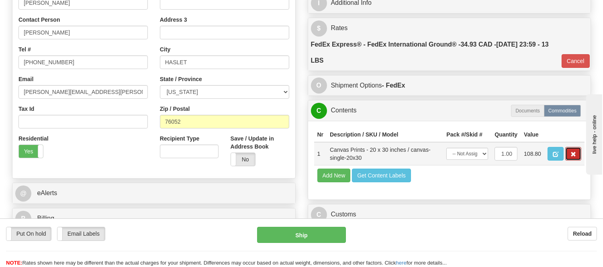
click at [571, 157] on span "button" at bounding box center [573, 154] width 6 height 5
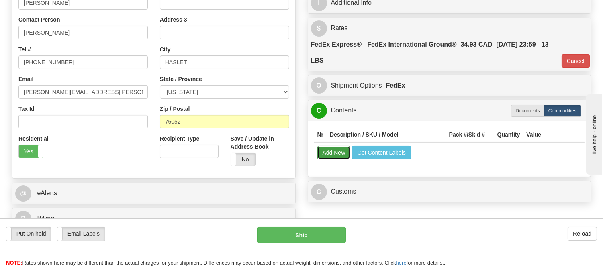
click at [341, 158] on button "Add New" at bounding box center [333, 153] width 33 height 14
select select
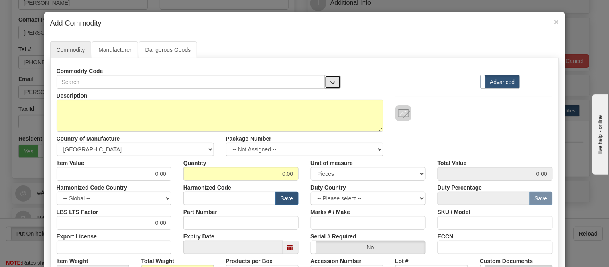
click at [330, 81] on span "button" at bounding box center [333, 82] width 6 height 5
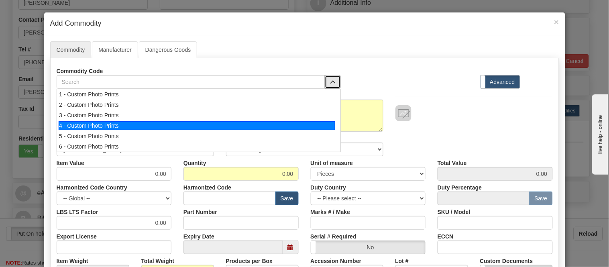
click at [324, 125] on div "4 - Custom Photo Prints" at bounding box center [197, 125] width 277 height 9
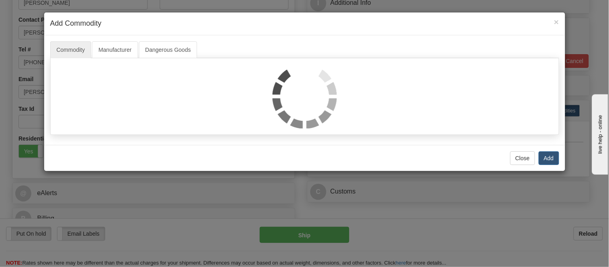
select select "1"
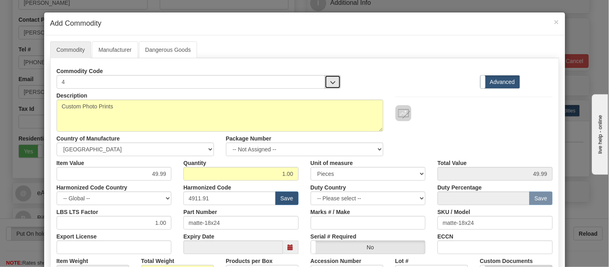
click at [330, 82] on span "button" at bounding box center [333, 82] width 6 height 5
click at [368, 91] on div "Description Custom Photo Prints" at bounding box center [220, 110] width 339 height 43
click at [356, 84] on div "Commodity Code 4 4 - Custom Photo Prints Standard Advanced" at bounding box center [305, 76] width 508 height 24
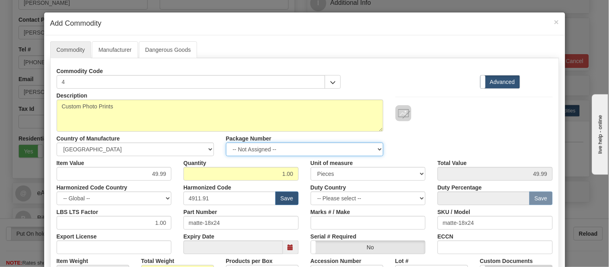
click at [242, 146] on select "-- Not Assigned -- Item 1" at bounding box center [304, 150] width 157 height 14
select select "0"
click at [226, 143] on select "-- Not Assigned -- Item 1" at bounding box center [304, 150] width 157 height 14
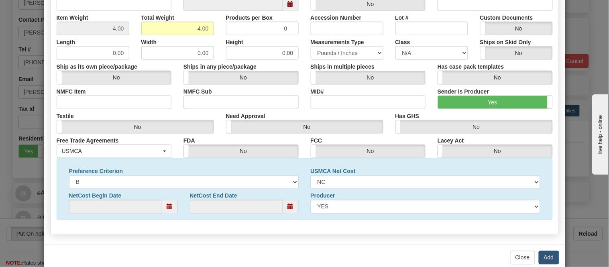
scroll to position [259, 0]
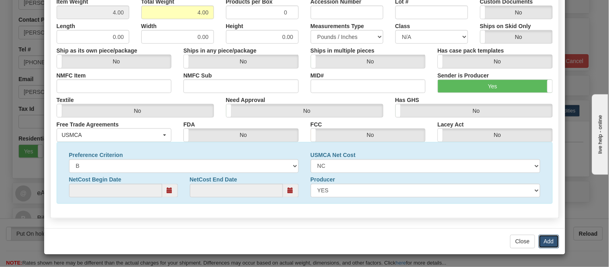
click at [545, 242] on button "Add" at bounding box center [549, 242] width 20 height 14
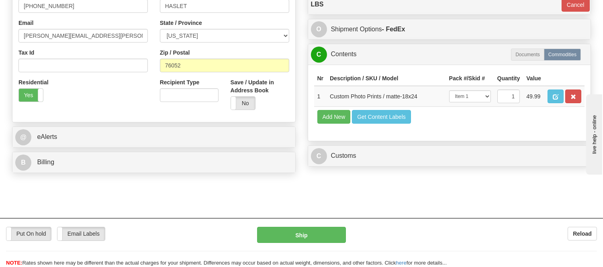
scroll to position [267, 0]
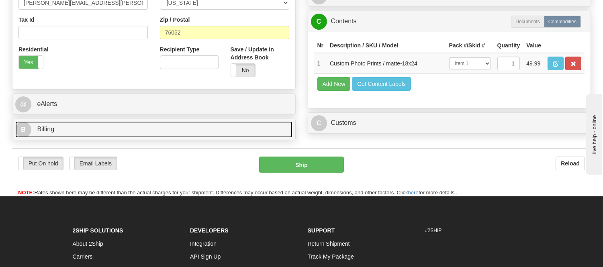
click at [118, 128] on link "B Billing" at bounding box center [153, 129] width 277 height 16
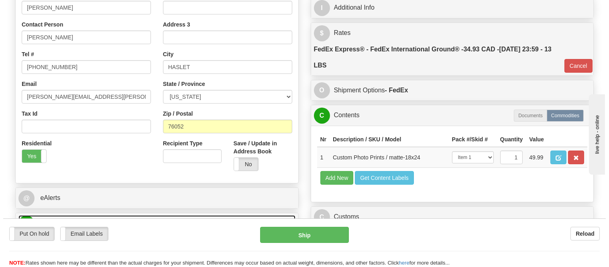
scroll to position [223, 0]
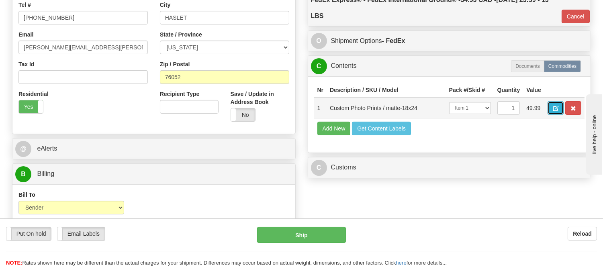
click at [563, 102] on button "button" at bounding box center [555, 108] width 16 height 14
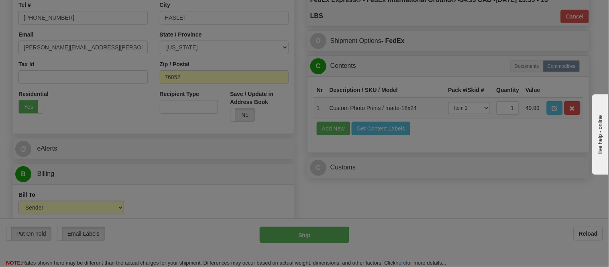
select select "1"
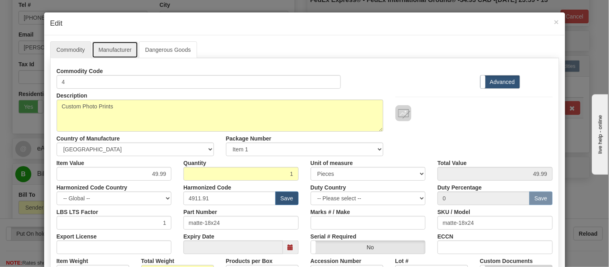
click at [116, 43] on link "Manufacturer" at bounding box center [115, 49] width 46 height 17
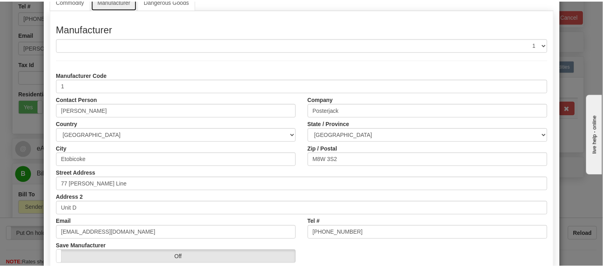
scroll to position [89, 0]
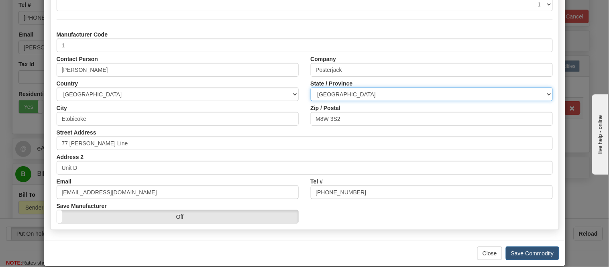
click at [378, 92] on select "ALBERTA BRITISH COLUMBIA MANITOBA NEW BRUNSWICK NEWFOUNDLAND NOVA SCOTIA NUNAVU…" at bounding box center [432, 95] width 242 height 14
select select "ON"
click at [311, 88] on select "ALBERTA BRITISH COLUMBIA MANITOBA NEW BRUNSWICK NEWFOUNDLAND NOVA SCOTIA NUNAVU…" at bounding box center [432, 95] width 242 height 14
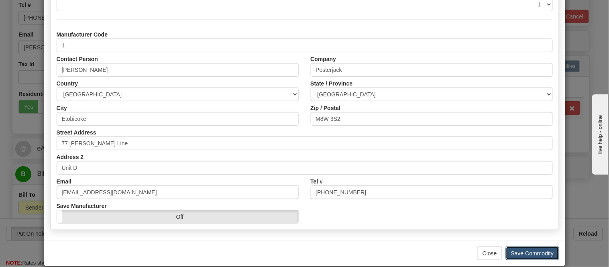
click at [516, 249] on button "Save Commodity" at bounding box center [532, 254] width 53 height 14
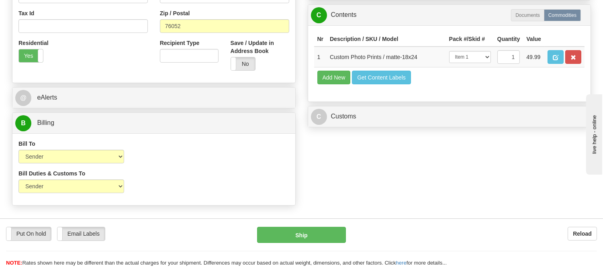
scroll to position [312, 0]
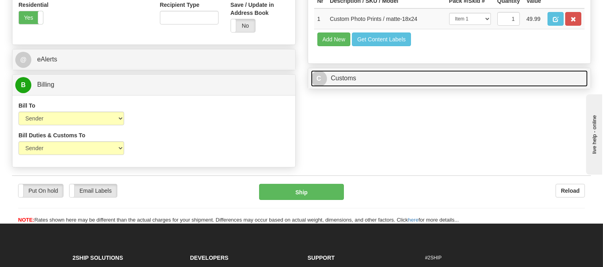
click at [403, 87] on link "C Customs" at bounding box center [449, 78] width 277 height 16
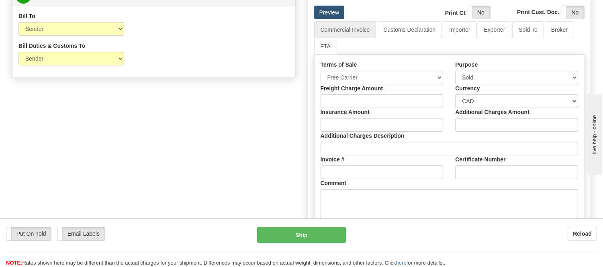
scroll to position [357, 0]
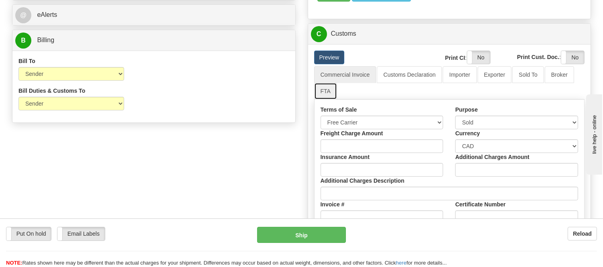
click at [328, 100] on link "FTA" at bounding box center [325, 91] width 23 height 17
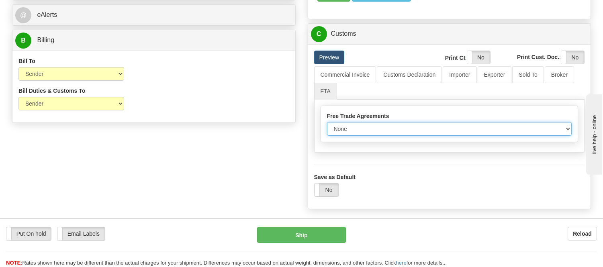
click at [395, 136] on select "None Other USMCA CETA CUKTCA" at bounding box center [449, 129] width 245 height 14
select select "1"
click at [327, 136] on select "None Other USMCA CETA CUKTCA" at bounding box center [449, 129] width 245 height 14
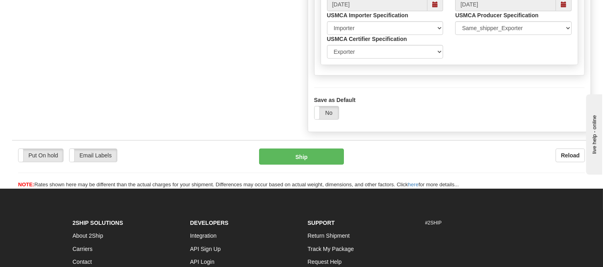
scroll to position [491, 0]
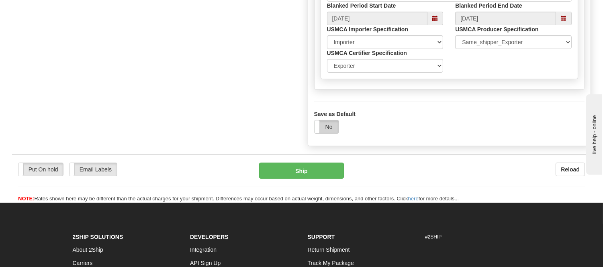
click at [324, 133] on label "No" at bounding box center [326, 126] width 24 height 13
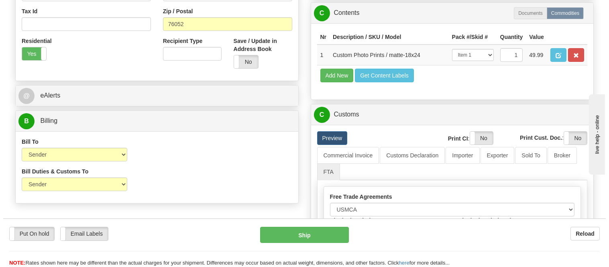
scroll to position [223, 0]
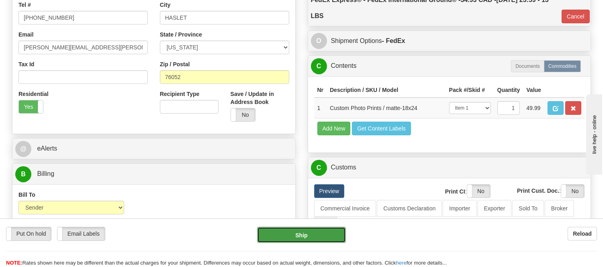
click at [316, 238] on button "Ship" at bounding box center [301, 235] width 88 height 16
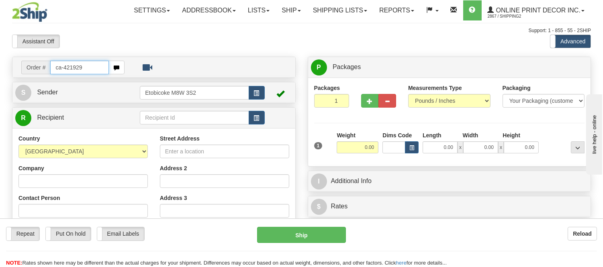
type input "ca-421929"
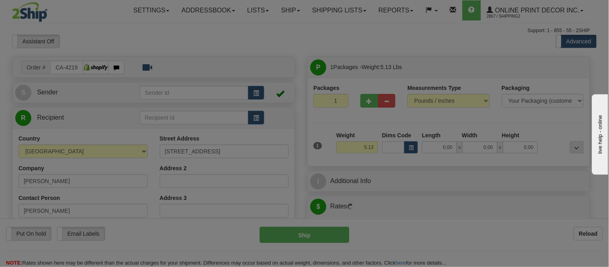
type input "WESTMOUNT"
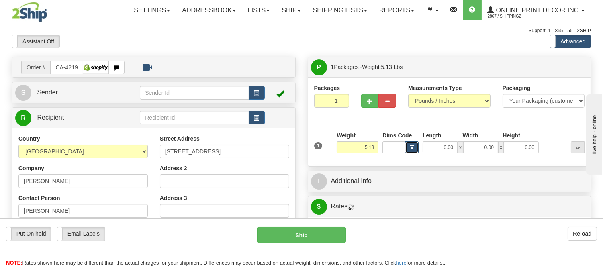
click at [408, 150] on button "button" at bounding box center [412, 147] width 14 height 12
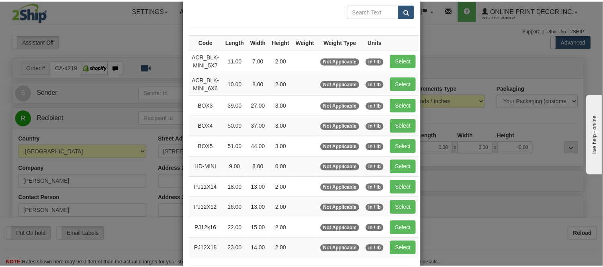
scroll to position [89, 0]
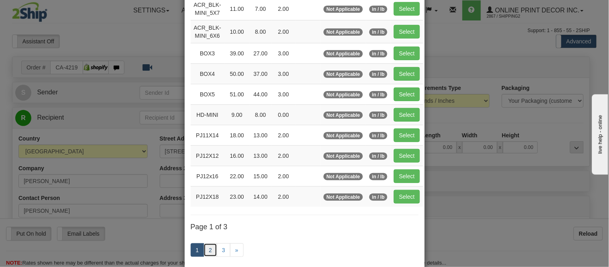
click at [207, 247] on link "2" at bounding box center [211, 250] width 14 height 14
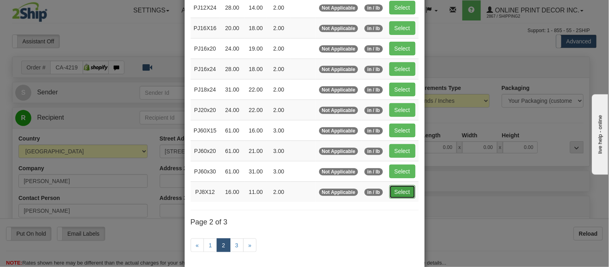
click at [405, 195] on button "Select" at bounding box center [402, 192] width 26 height 14
type input "PJ8X12"
type input "16.00"
type input "11.00"
type input "2.00"
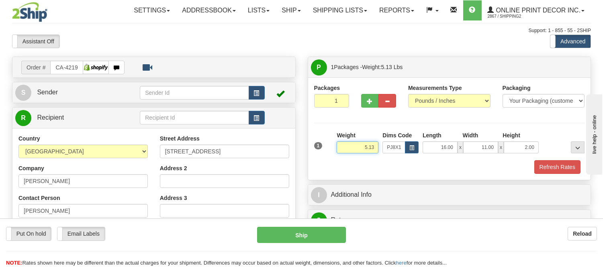
drag, startPoint x: 372, startPoint y: 147, endPoint x: 334, endPoint y: 148, distance: 38.2
click at [334, 148] on div "1 Weight 5.13 Dims Code x x" at bounding box center [449, 145] width 275 height 29
drag, startPoint x: 377, startPoint y: 147, endPoint x: 342, endPoint y: 145, distance: 35.4
click at [342, 145] on input "6.98" at bounding box center [357, 147] width 42 height 12
type input "7.98"
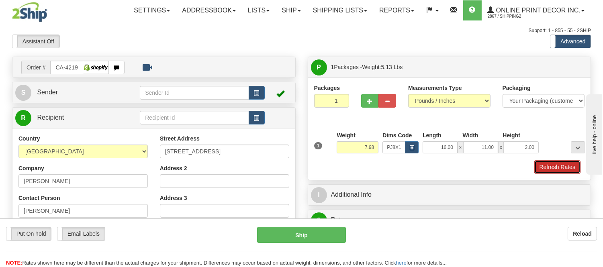
click at [549, 165] on button "Refresh Rates" at bounding box center [557, 167] width 46 height 14
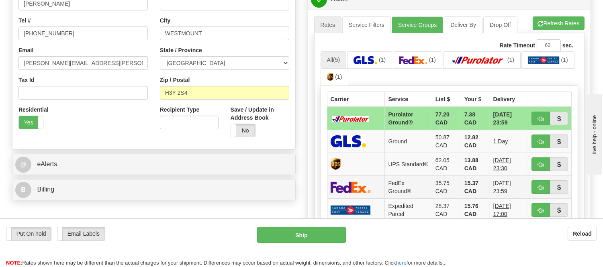
scroll to position [223, 0]
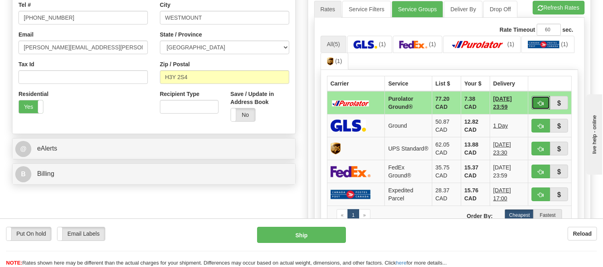
click at [531, 103] on button "button" at bounding box center [540, 103] width 18 height 14
type input "260"
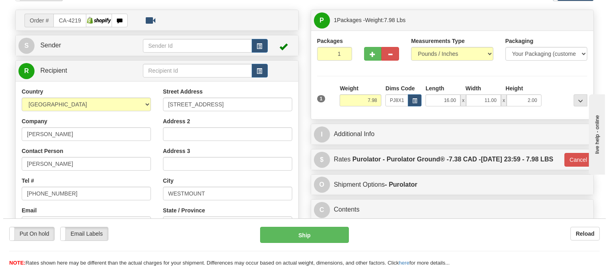
scroll to position [45, 0]
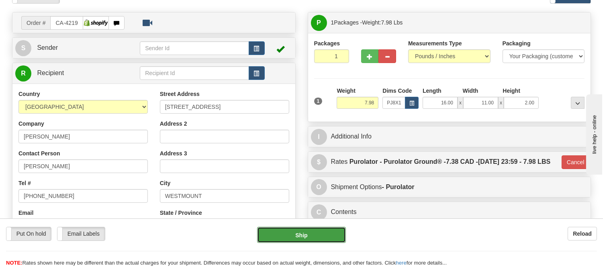
click at [318, 239] on button "Ship" at bounding box center [301, 235] width 88 height 16
